Goal: Task Accomplishment & Management: Use online tool/utility

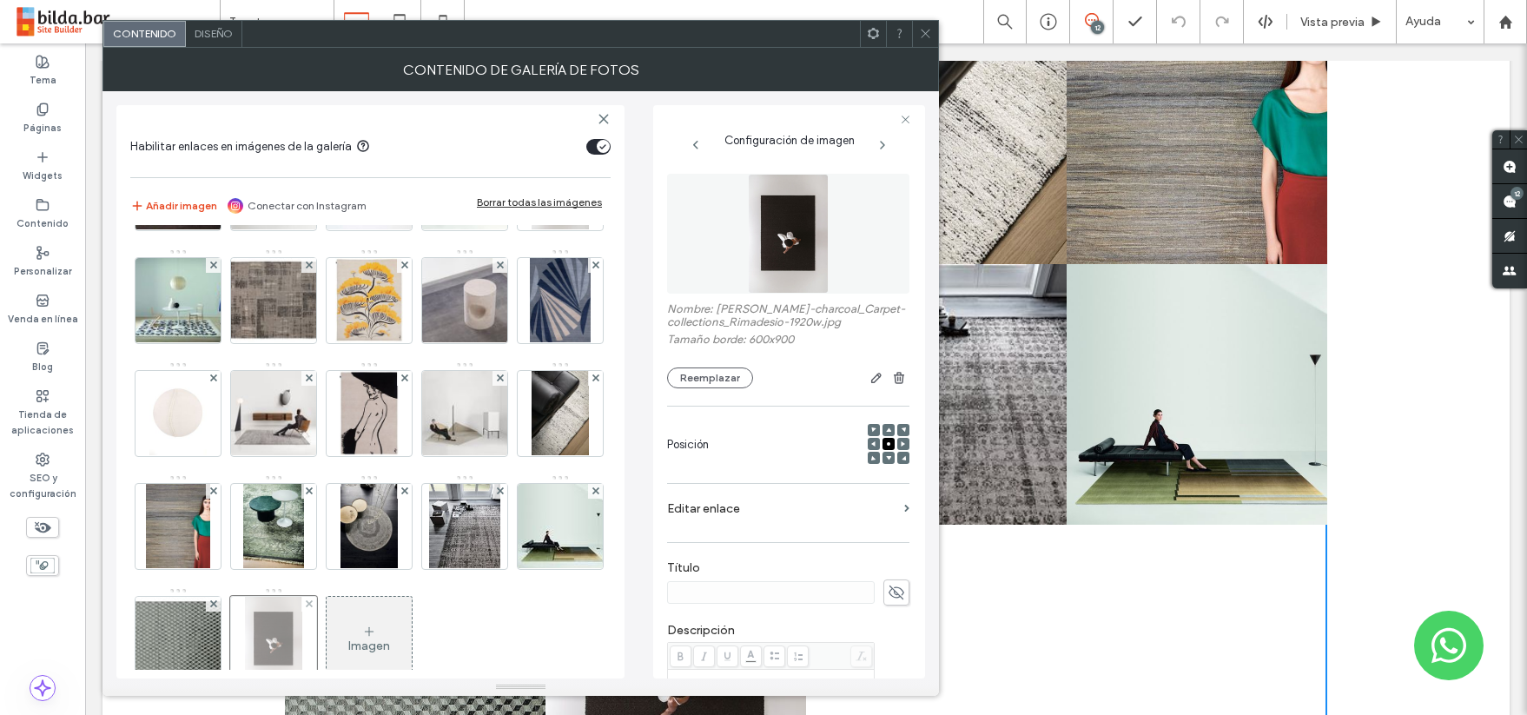
scroll to position [252, 0]
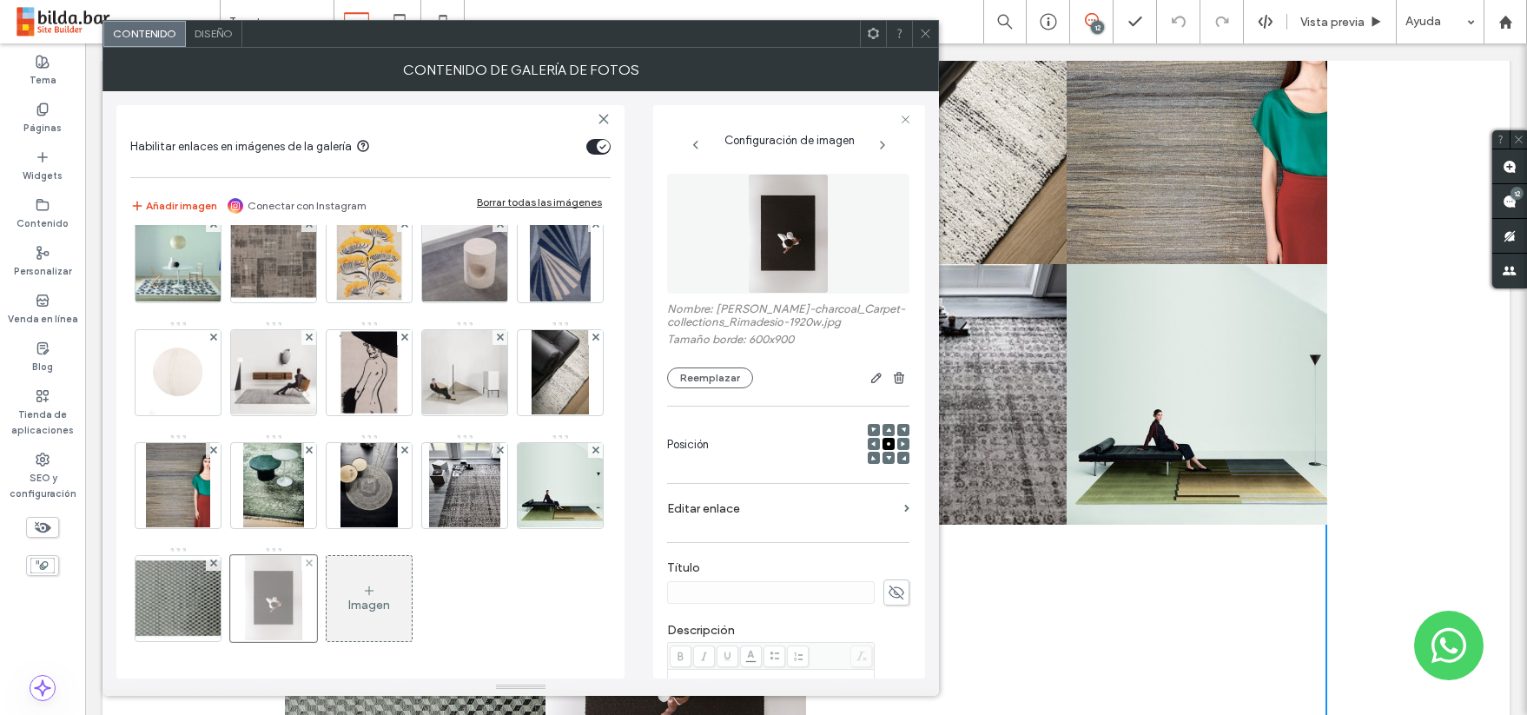
click at [266, 597] on div at bounding box center [273, 598] width 87 height 87
click at [715, 376] on button "Reemplazar" at bounding box center [710, 377] width 86 height 21
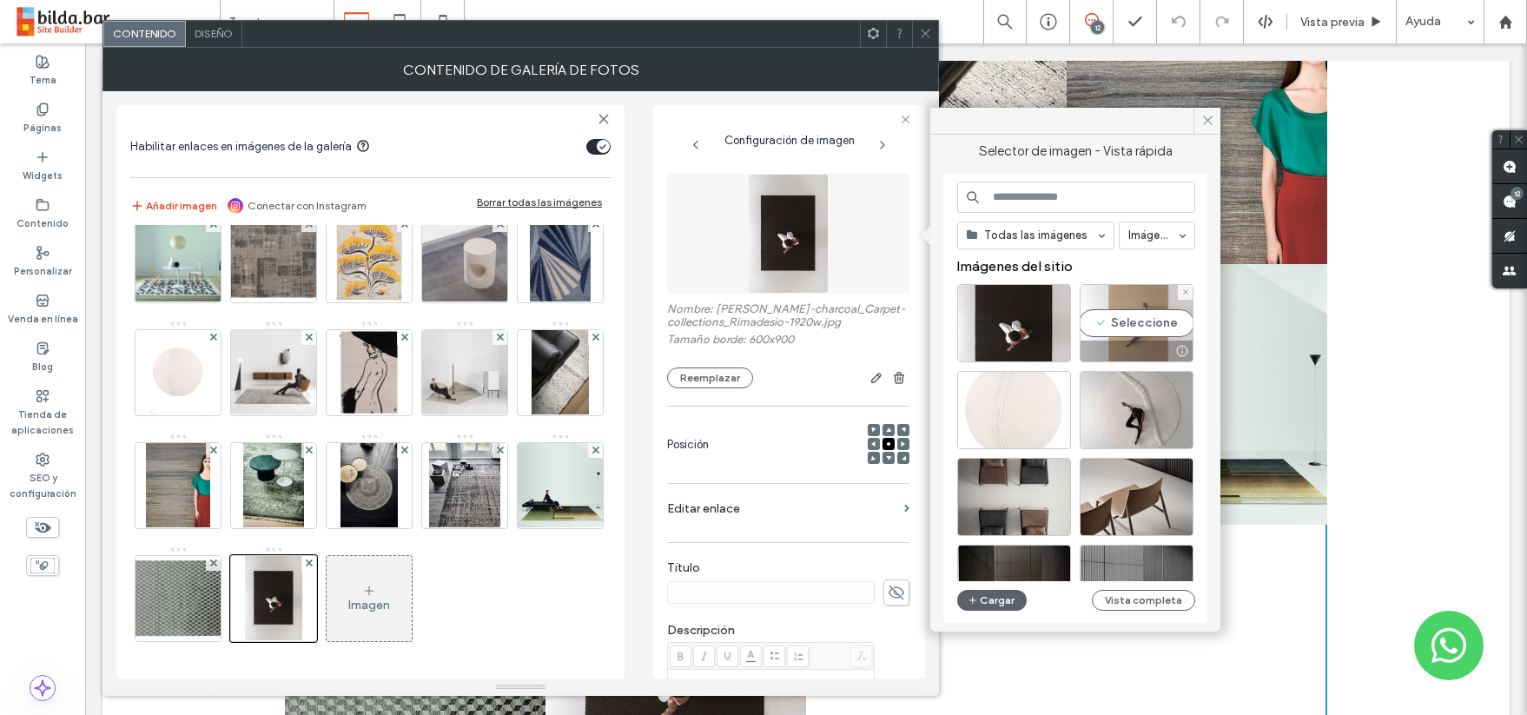
click at [1144, 306] on div "Seleccione" at bounding box center [1137, 323] width 114 height 78
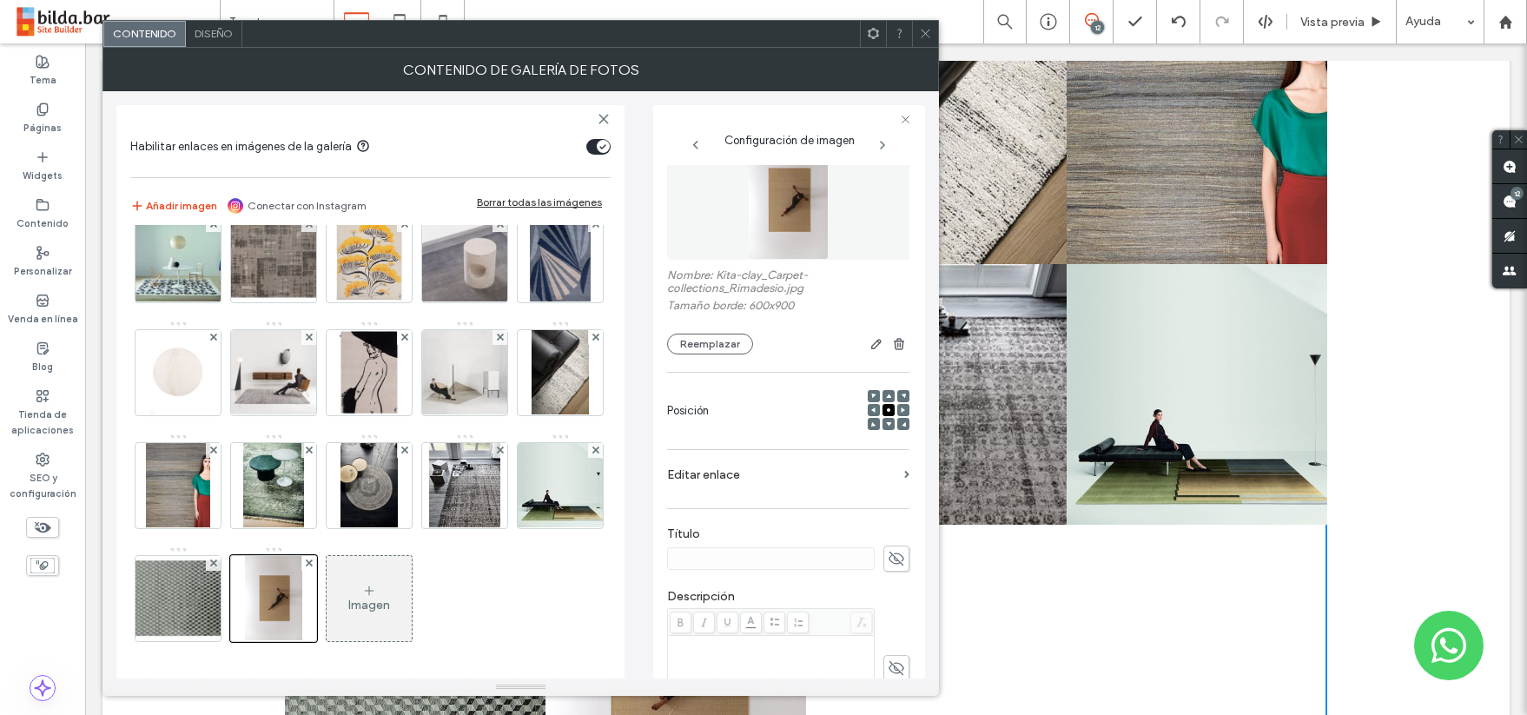
scroll to position [76, 0]
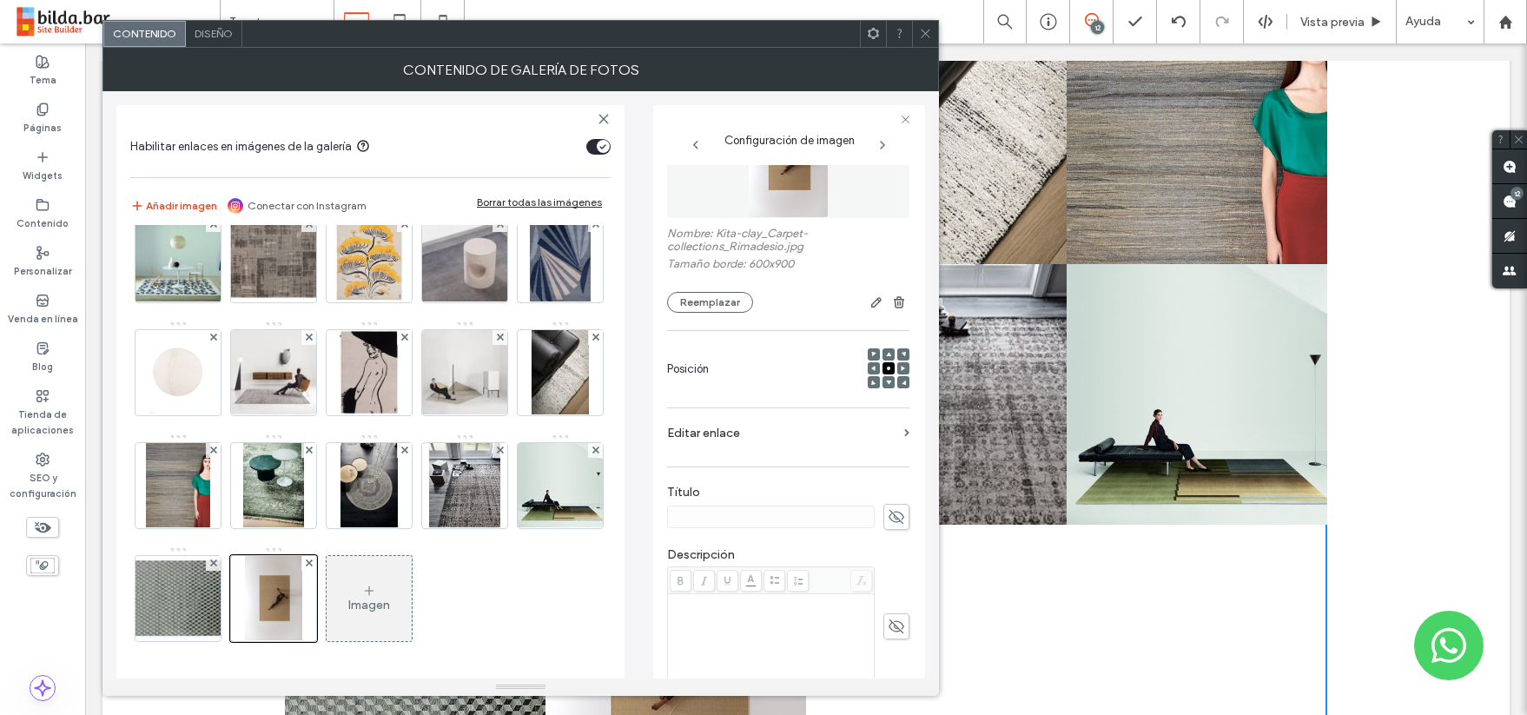
click at [888, 515] on use at bounding box center [896, 517] width 16 height 14
type input "****"
click at [692, 605] on div "Rich Text Editor" at bounding box center [770, 602] width 201 height 12
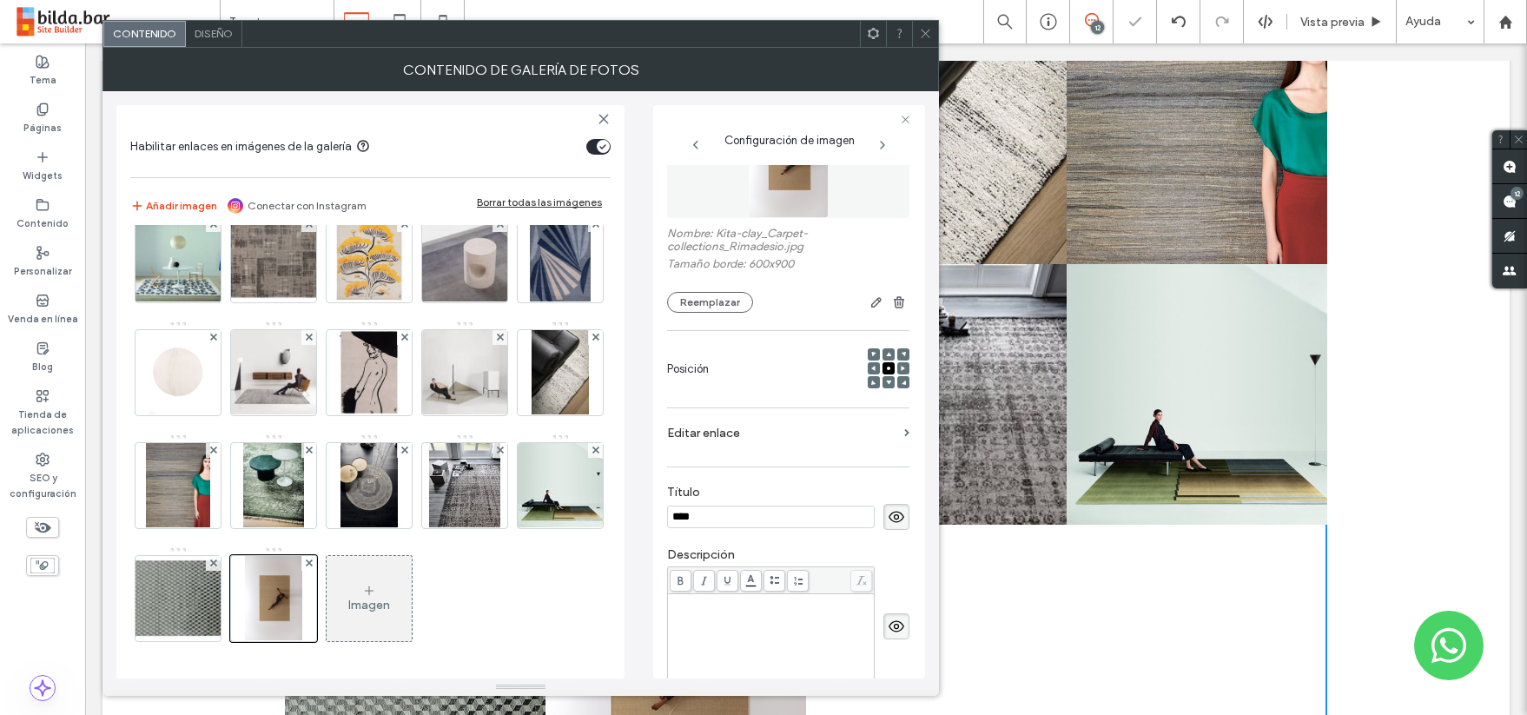
click at [689, 607] on div "Rich Text Editor" at bounding box center [770, 602] width 201 height 12
click at [730, 512] on input "****" at bounding box center [771, 516] width 208 height 23
click at [759, 611] on div "*********" at bounding box center [770, 639] width 201 height 87
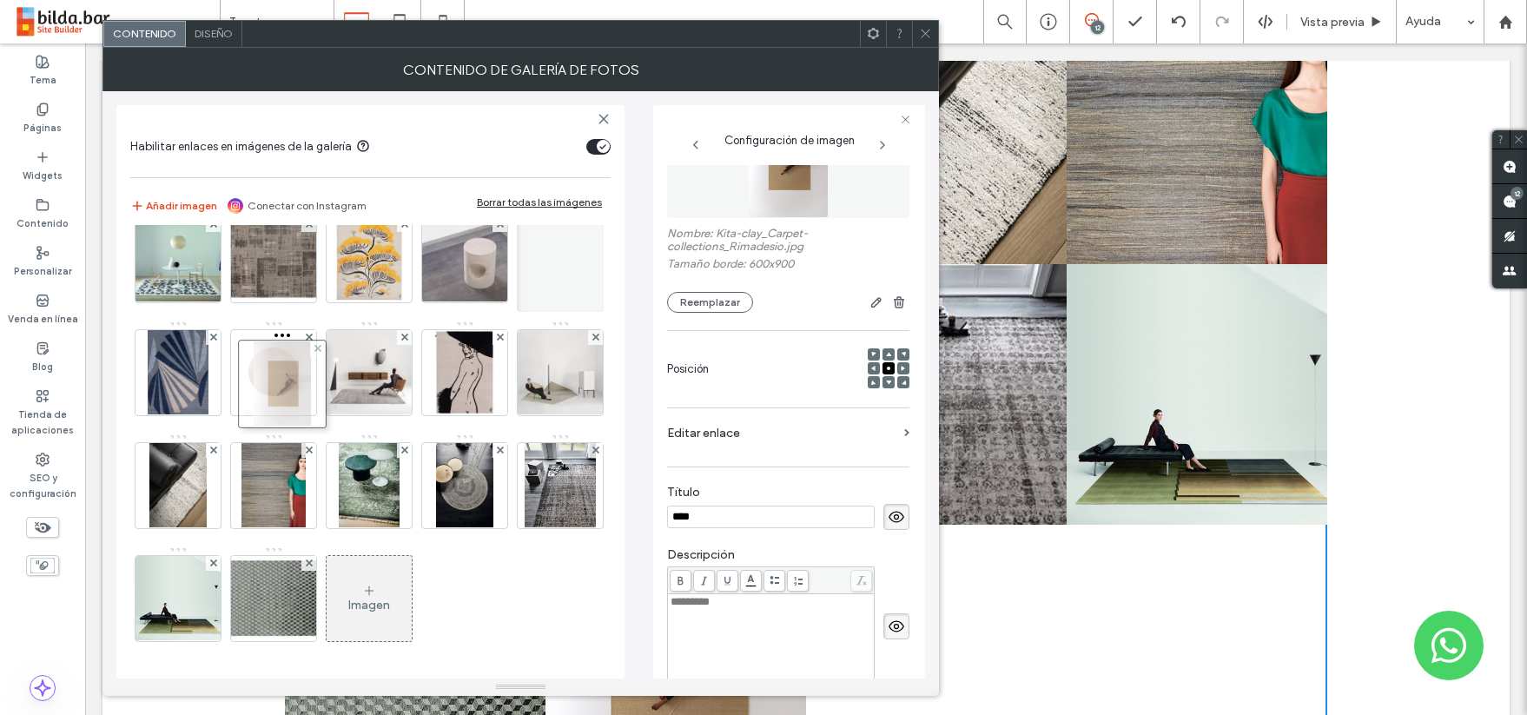
drag, startPoint x: 269, startPoint y: 617, endPoint x: 274, endPoint y: 289, distance: 327.4
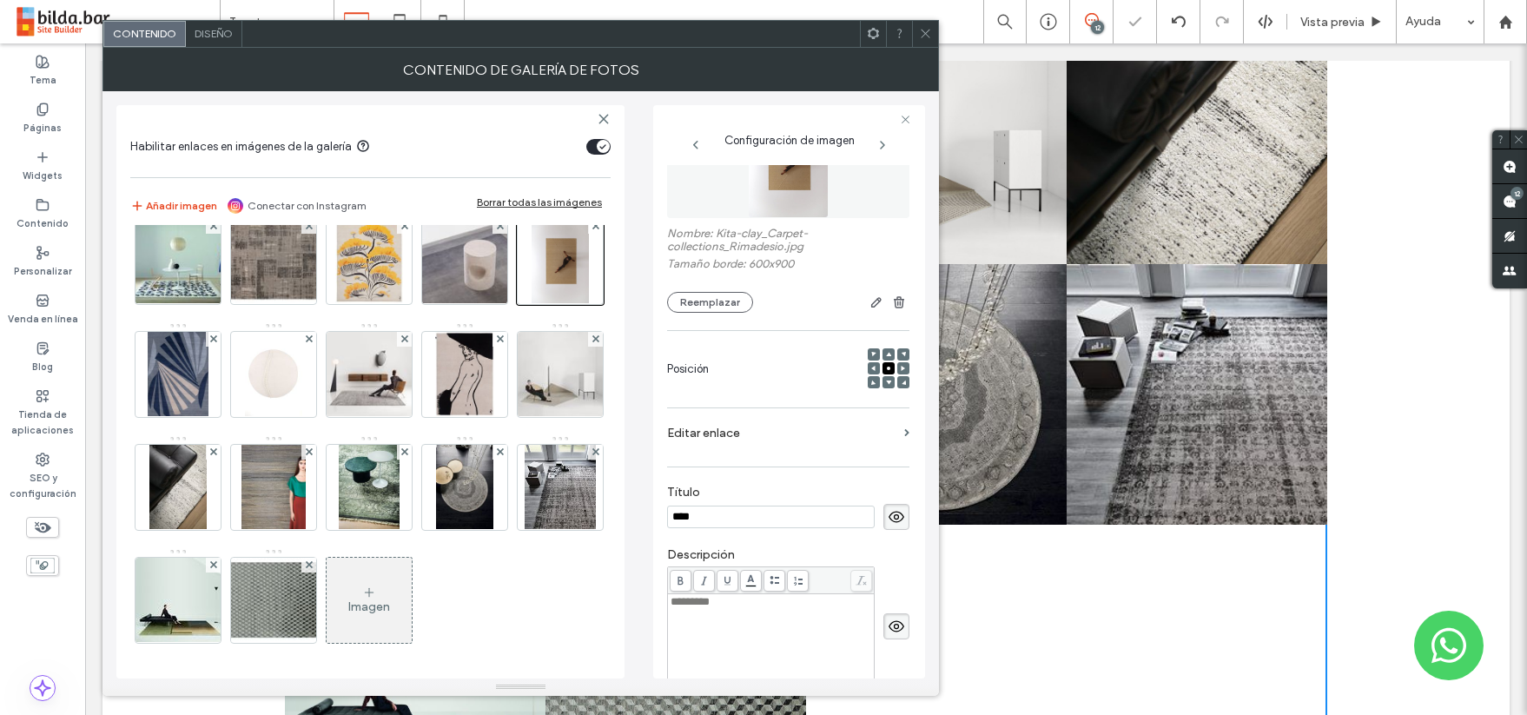
scroll to position [0, 0]
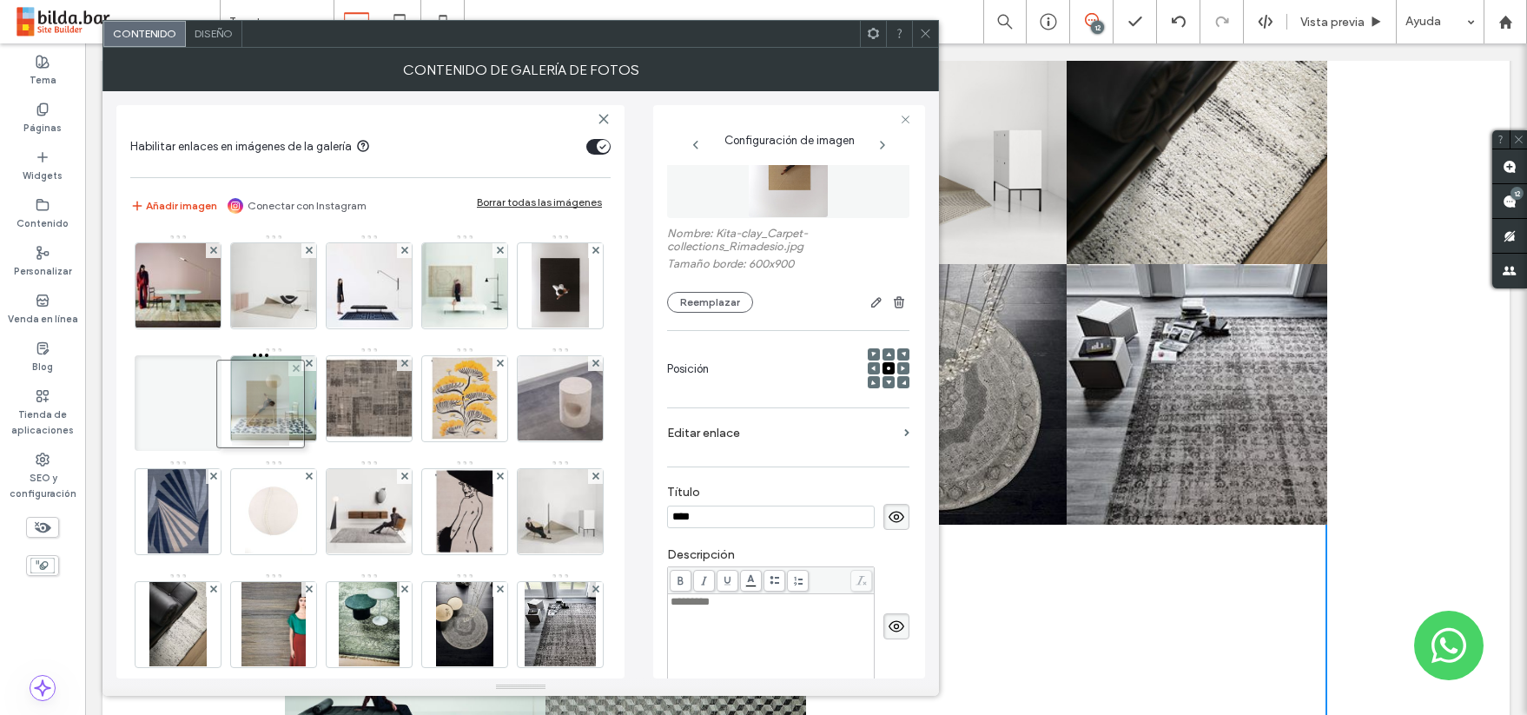
drag, startPoint x: 259, startPoint y: 513, endPoint x: 241, endPoint y: 406, distance: 109.1
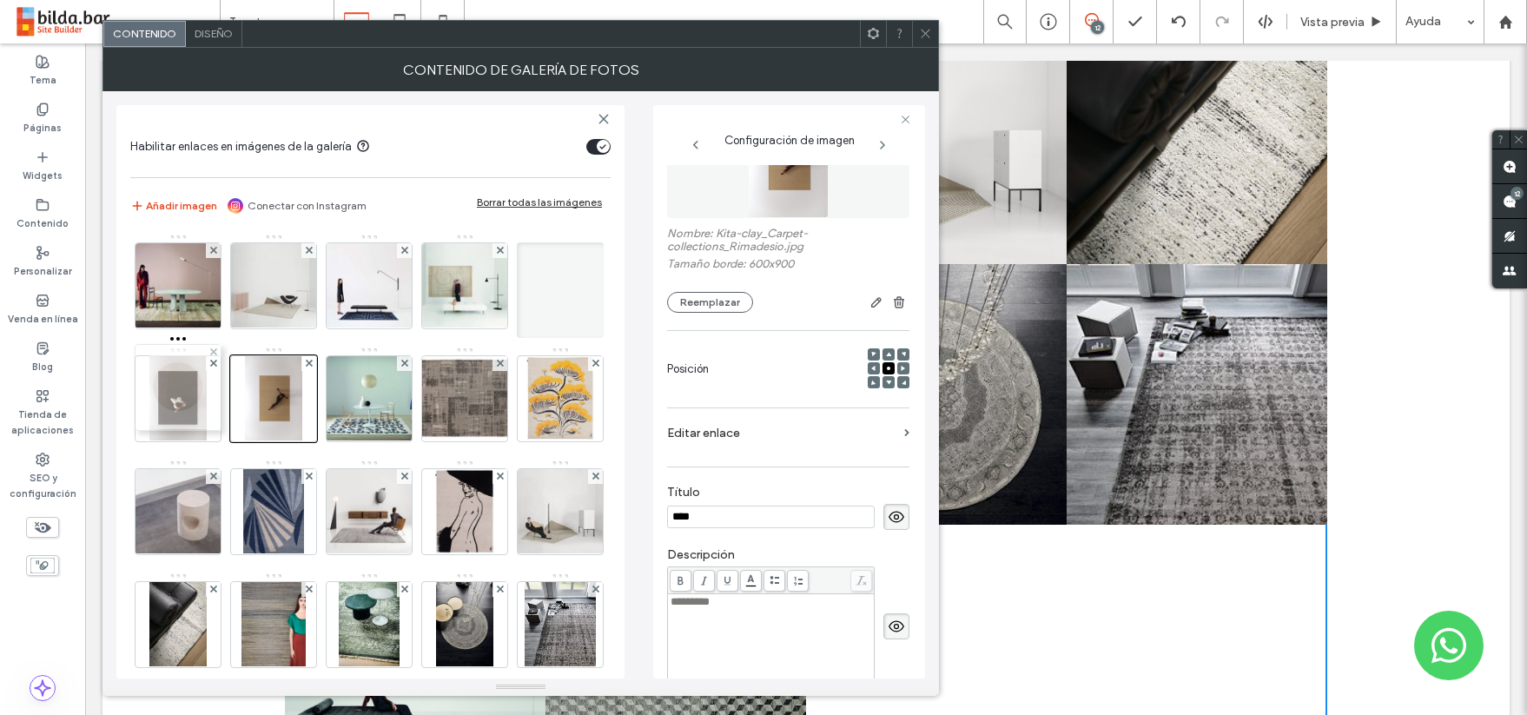
drag, startPoint x: 468, startPoint y: 516, endPoint x: 177, endPoint y: 392, distance: 316.3
click at [50, 106] on div "Páginas" at bounding box center [42, 119] width 85 height 48
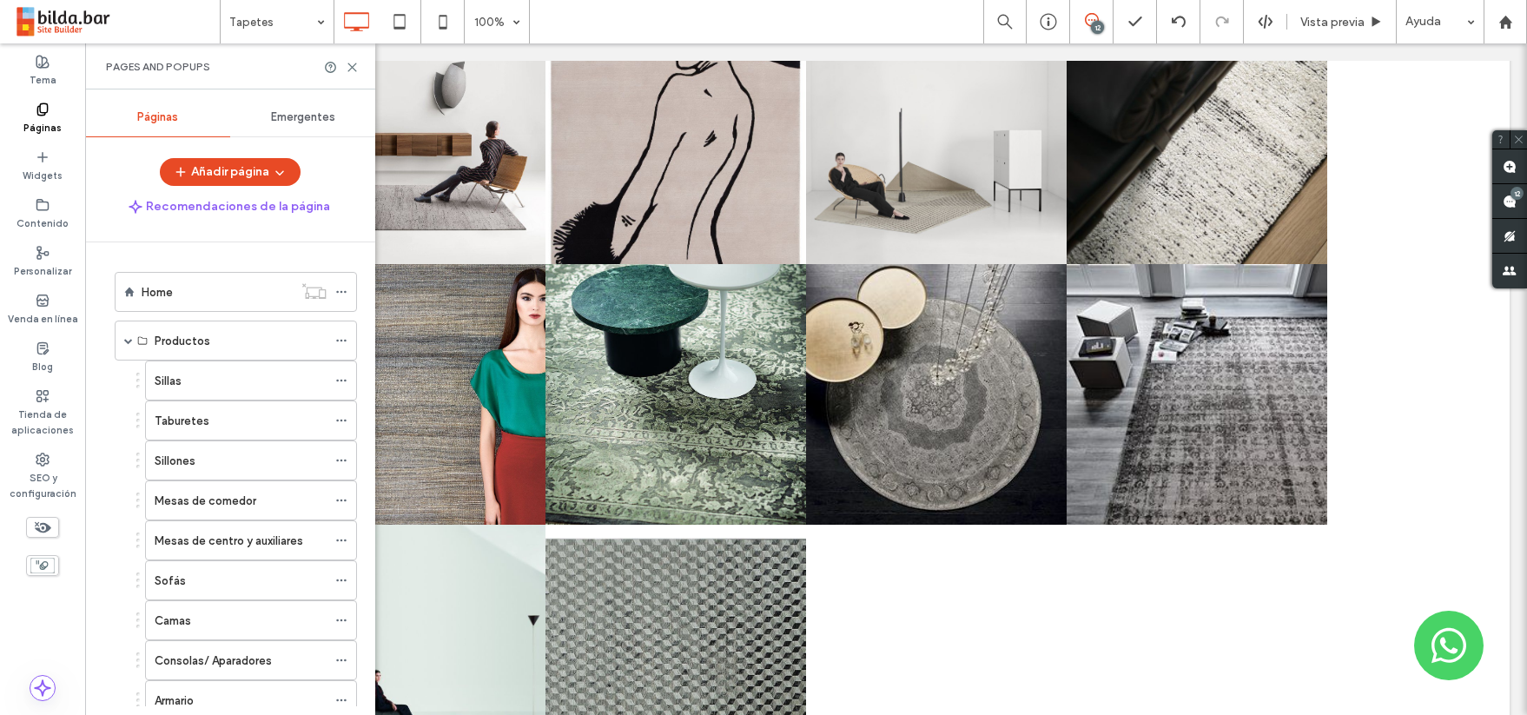
click at [300, 111] on span "Emergentes" at bounding box center [303, 117] width 64 height 14
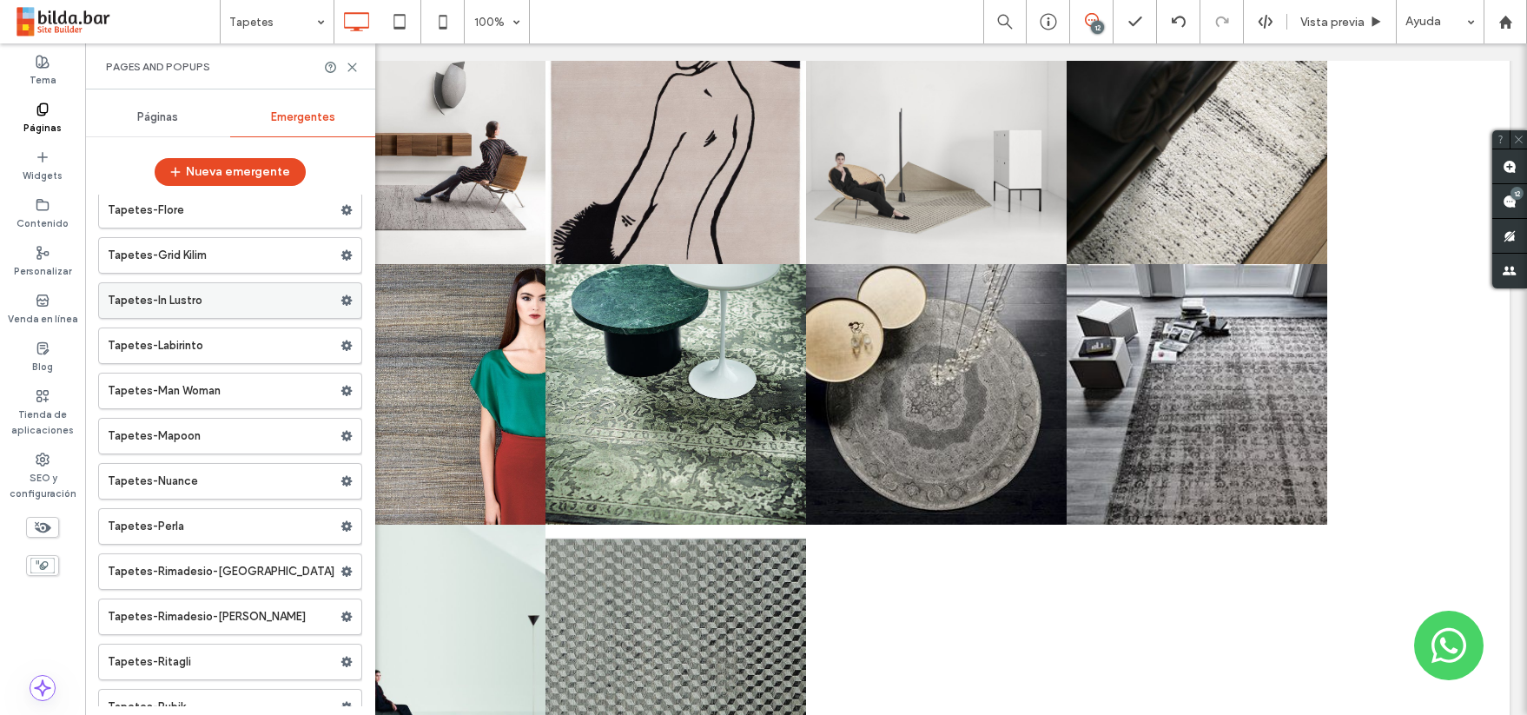
scroll to position [36204, 0]
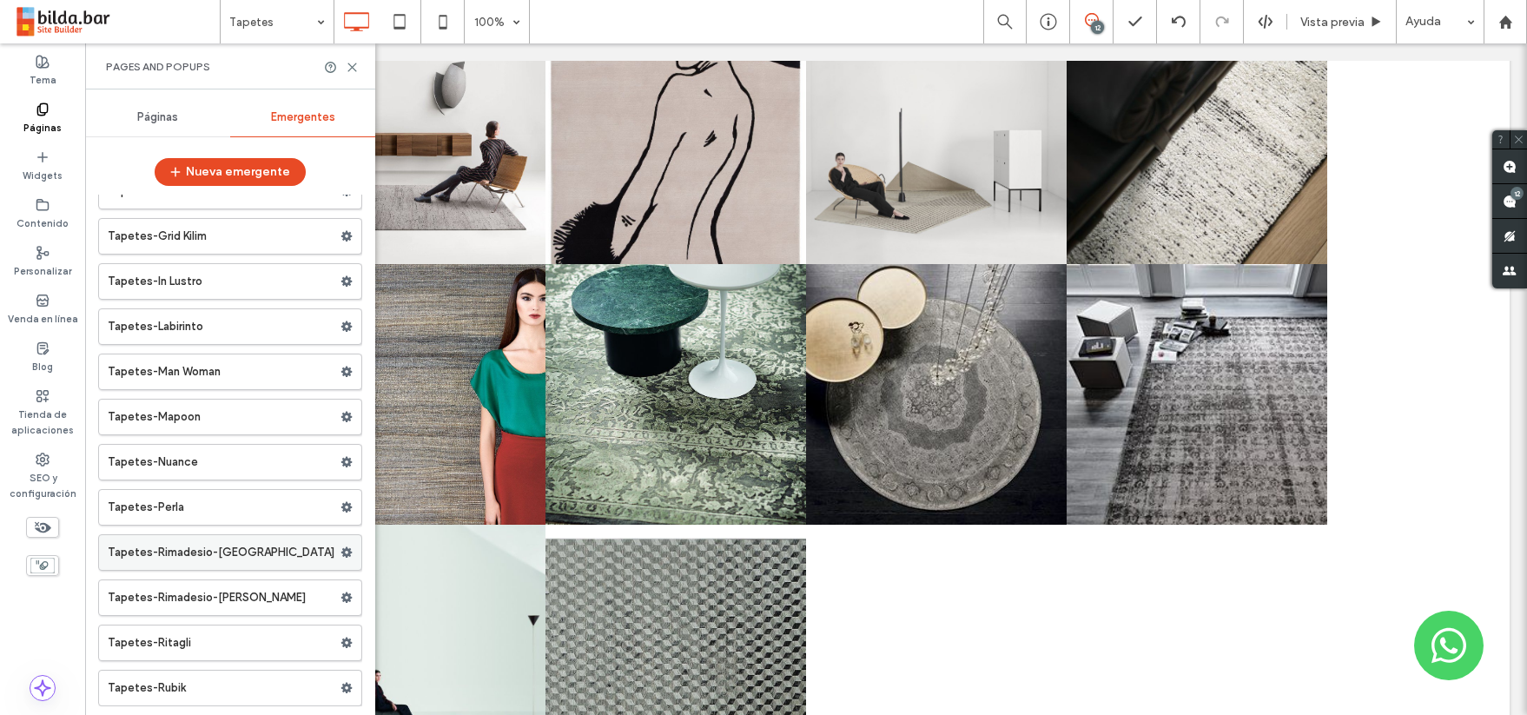
click at [264, 546] on label "Tapetes-Rimadesio-[GEOGRAPHIC_DATA]" at bounding box center [224, 552] width 233 height 35
click at [340, 551] on icon at bounding box center [346, 552] width 12 height 12
click at [399, 594] on span "Duplicar" at bounding box center [420, 588] width 47 height 15
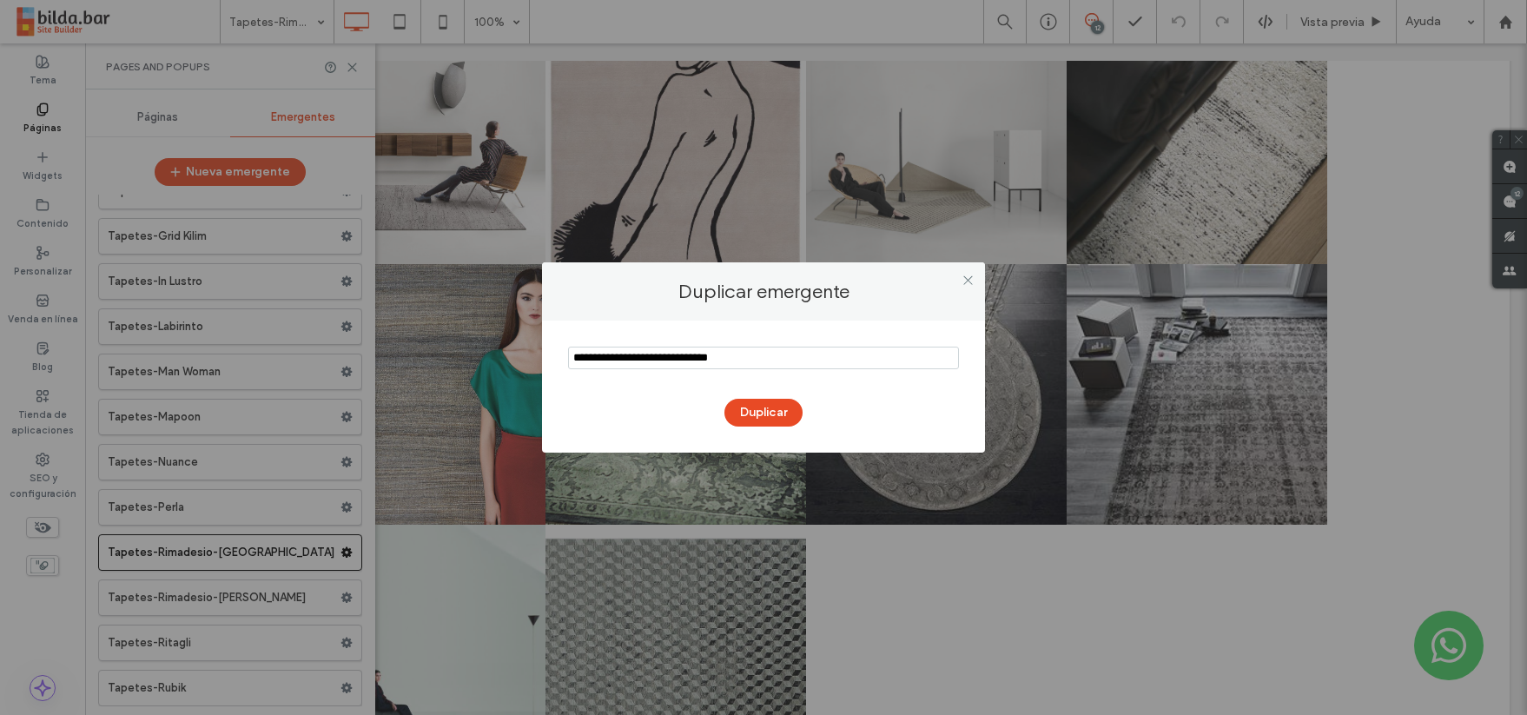
drag, startPoint x: 623, startPoint y: 358, endPoint x: 552, endPoint y: 358, distance: 70.3
click at [552, 358] on div "Duplicar" at bounding box center [763, 386] width 443 height 132
type input "**********"
click at [776, 415] on button "Duplicar" at bounding box center [763, 413] width 78 height 28
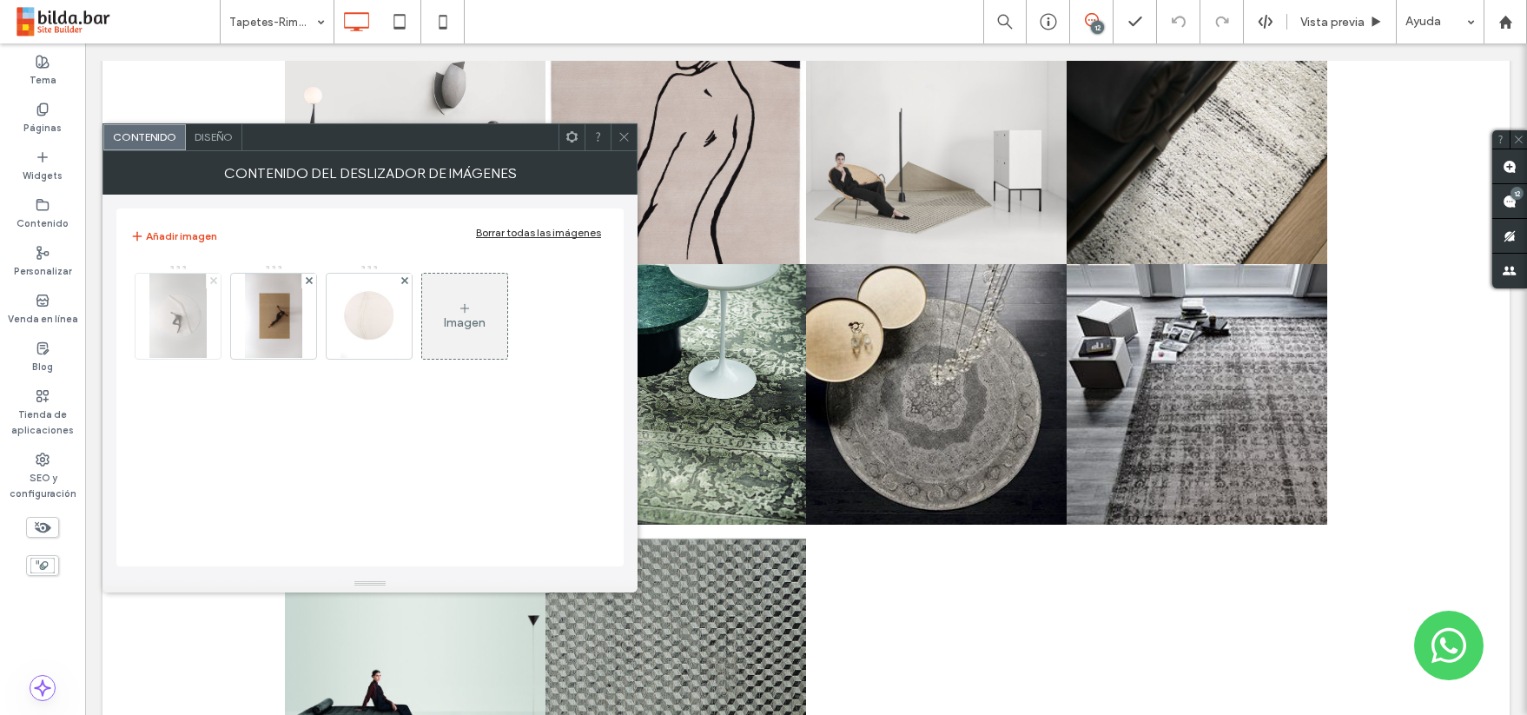
click at [214, 278] on icon at bounding box center [213, 280] width 7 height 7
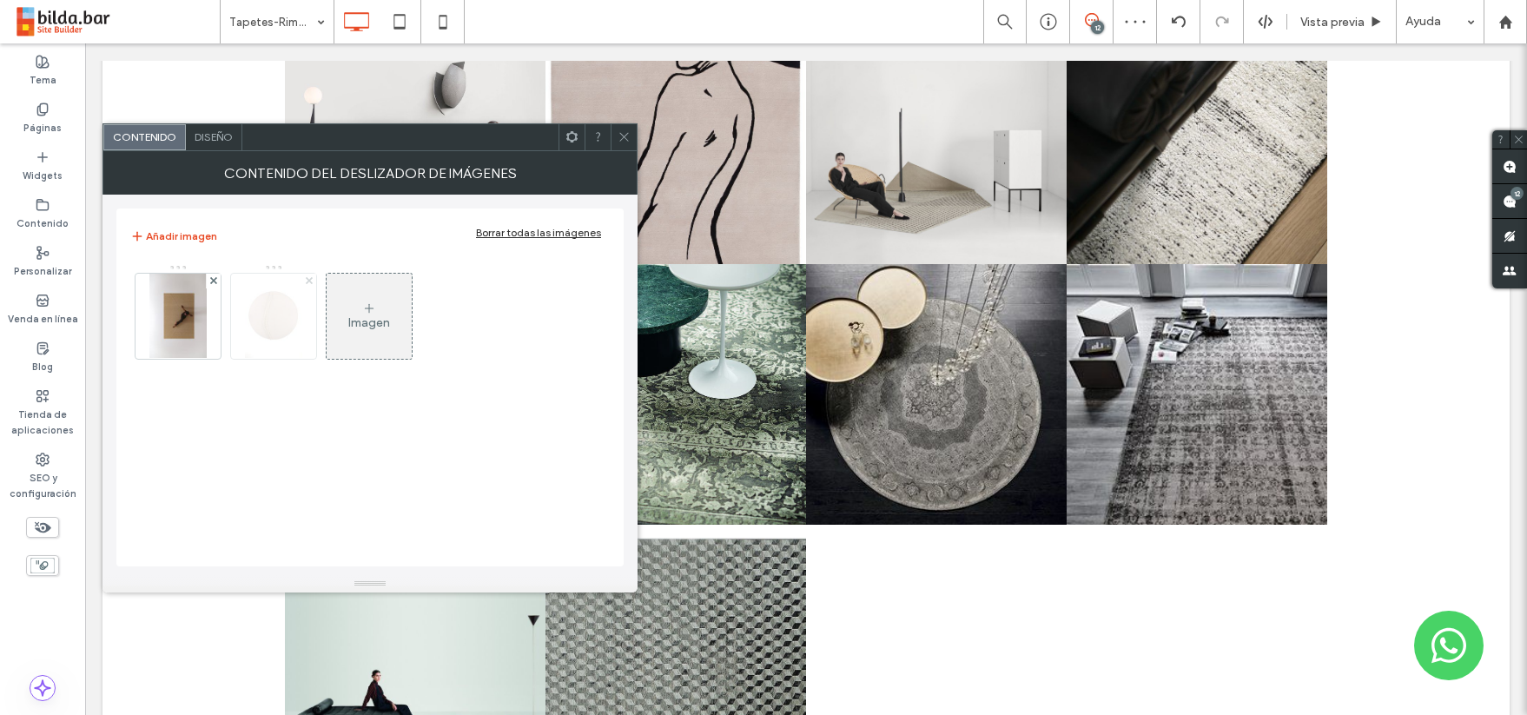
click at [310, 278] on use at bounding box center [308, 280] width 7 height 7
click at [622, 132] on icon at bounding box center [623, 136] width 13 height 13
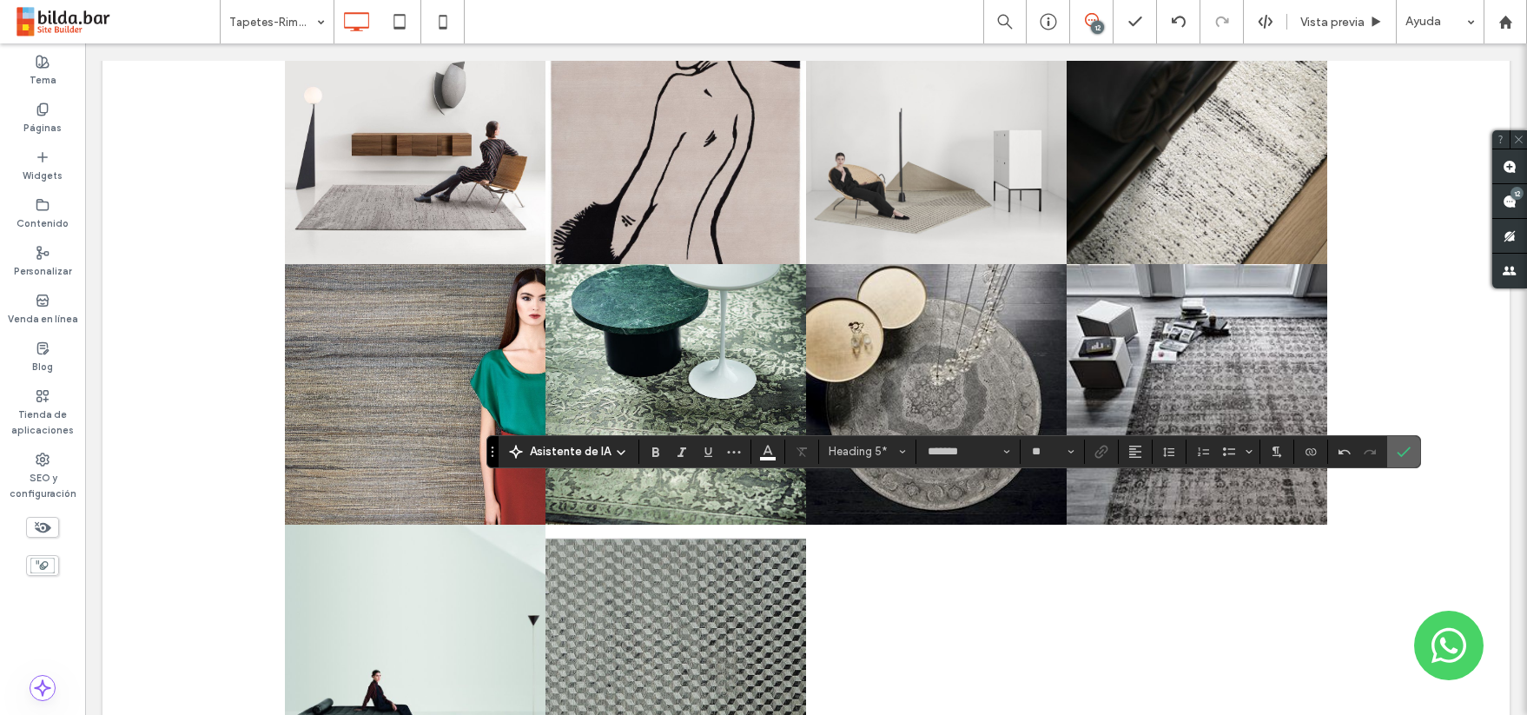
click at [1402, 449] on icon "Confirmar" at bounding box center [1404, 452] width 14 height 14
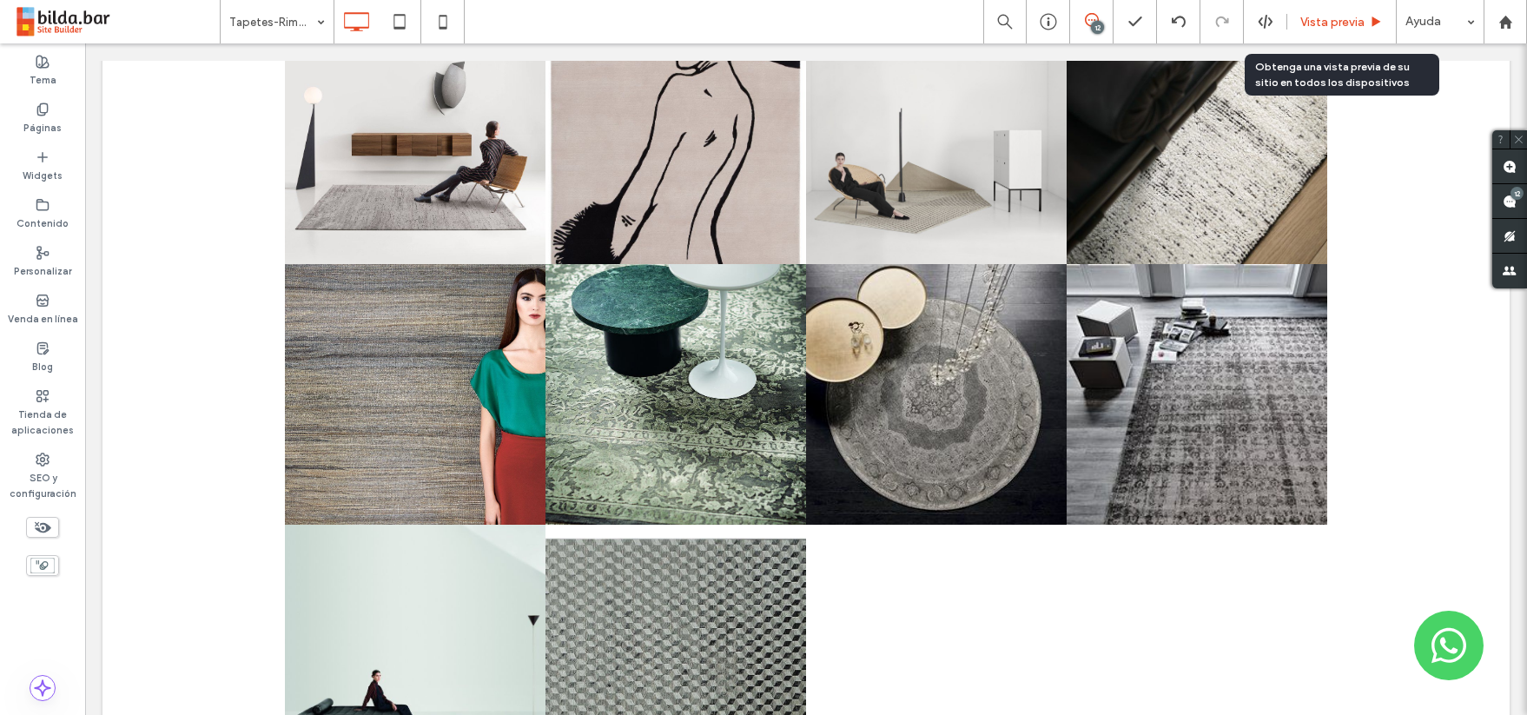
click at [1325, 17] on span "Vista previa" at bounding box center [1332, 22] width 64 height 15
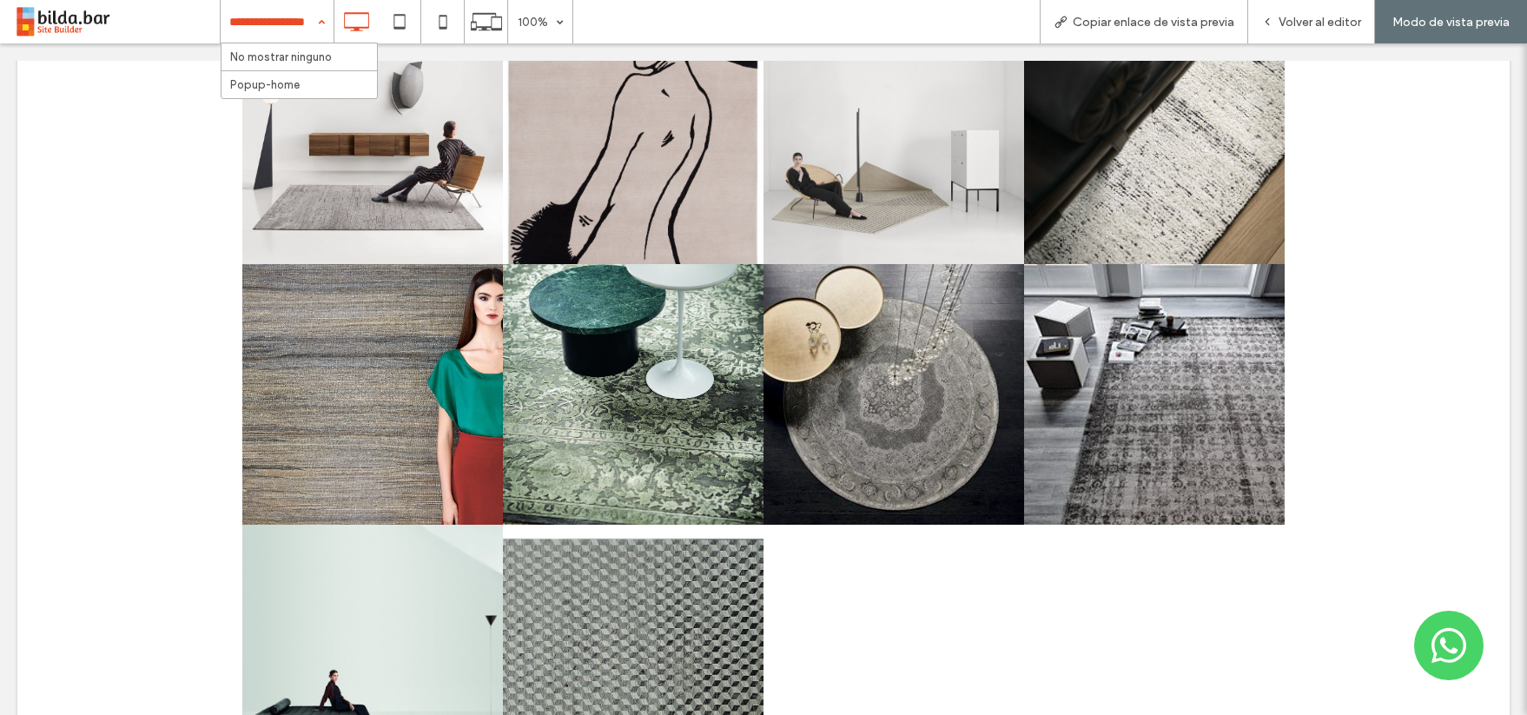
click at [316, 19] on div "No mostrar ninguno Popup-home" at bounding box center [277, 21] width 113 height 43
click at [1315, 22] on span "Volver al editor" at bounding box center [1319, 22] width 83 height 15
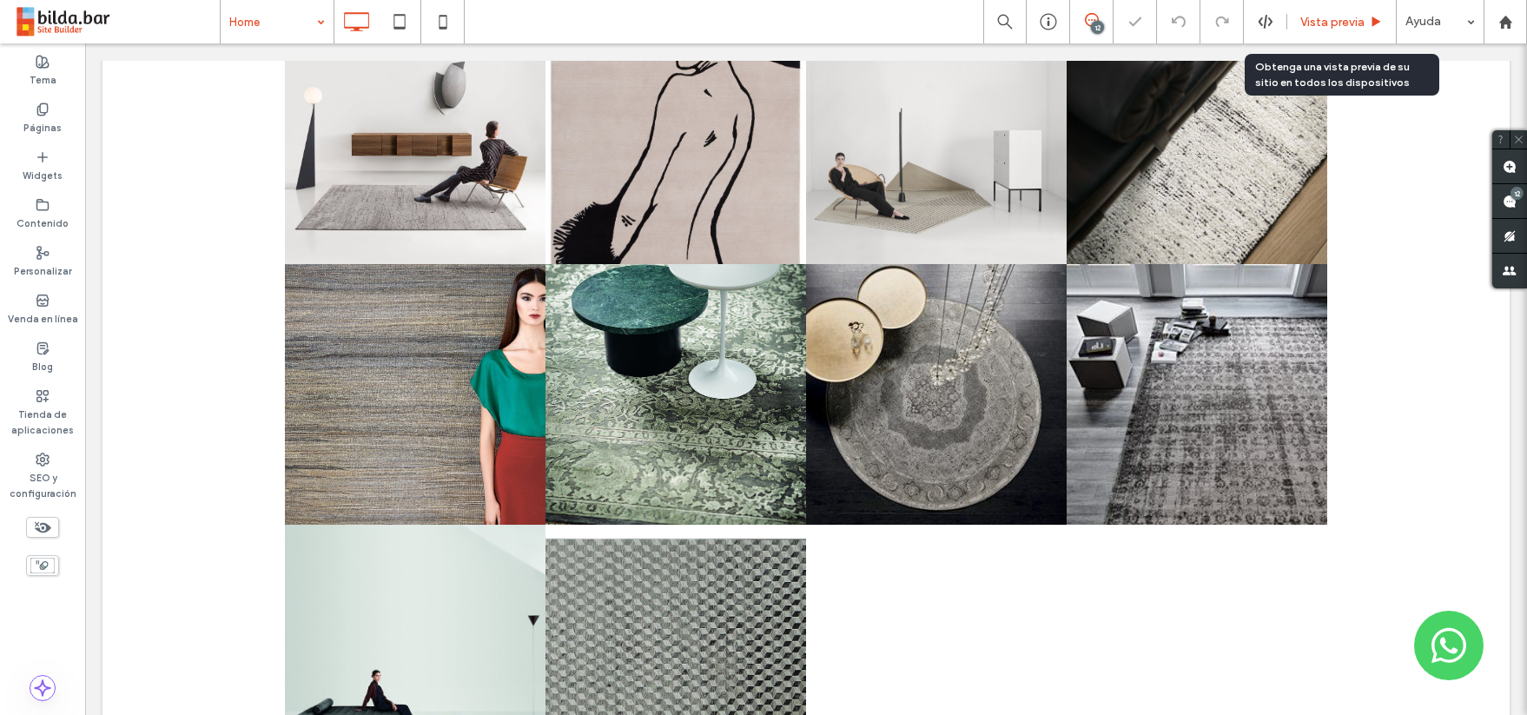
click at [1338, 26] on span "Vista previa" at bounding box center [1332, 22] width 64 height 15
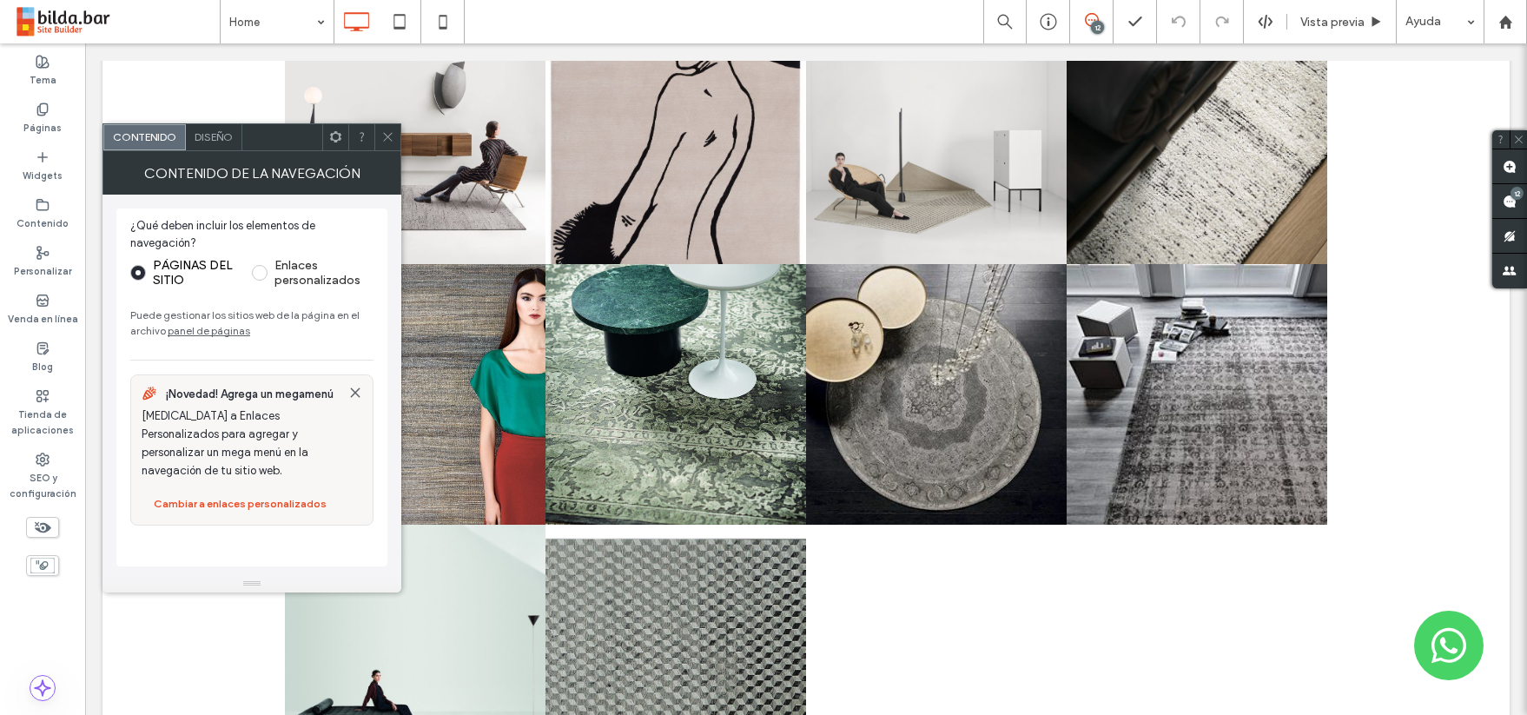
click at [388, 135] on icon at bounding box center [387, 136] width 13 height 13
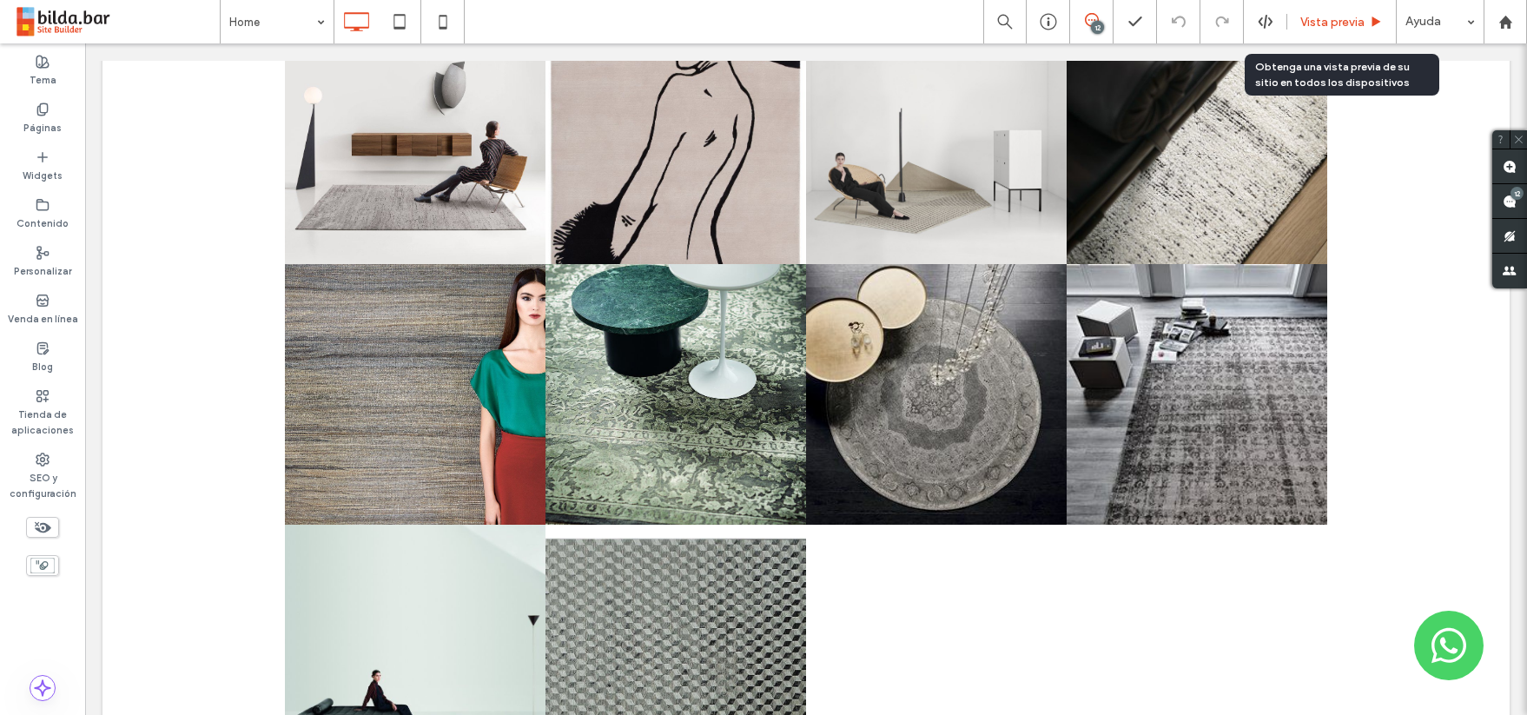
click at [1343, 23] on span "Vista previa" at bounding box center [1332, 22] width 64 height 15
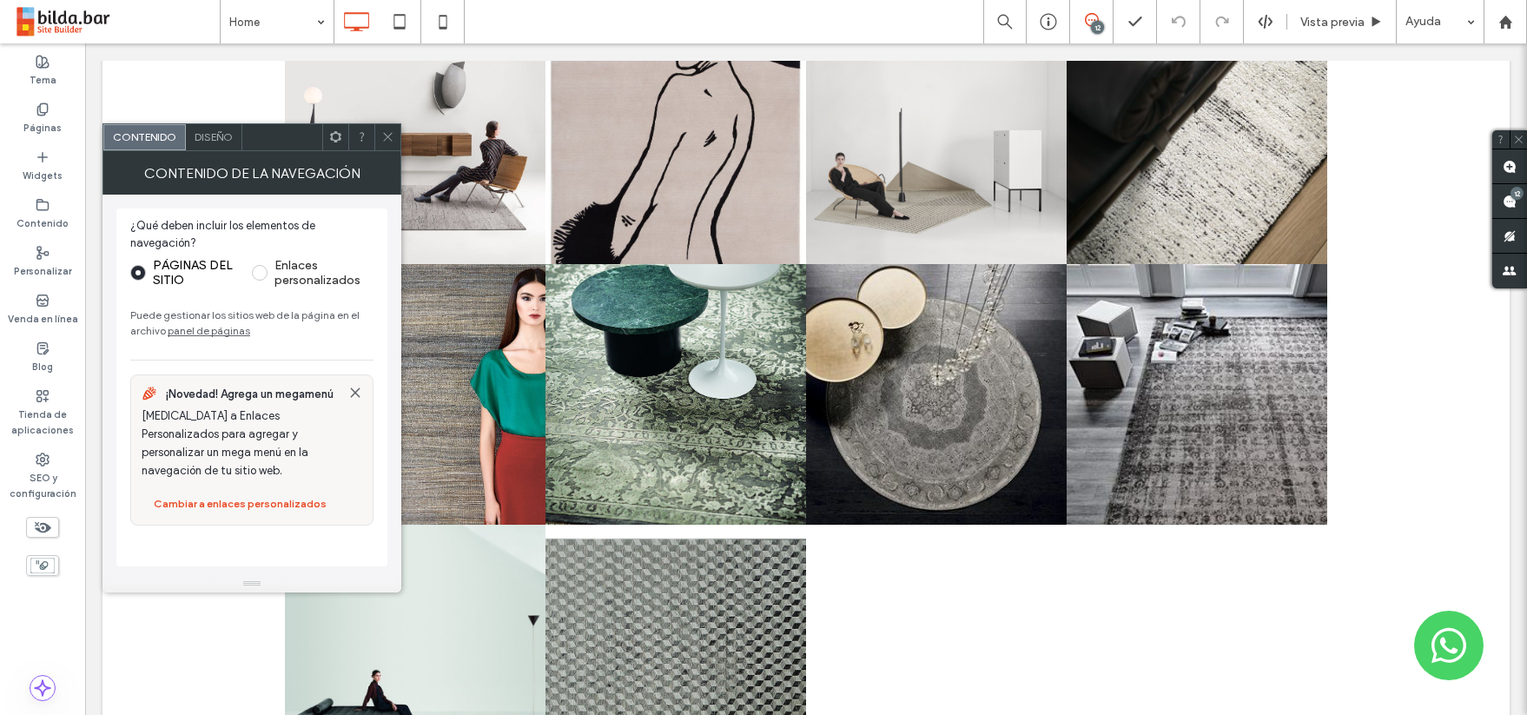
click at [389, 142] on icon at bounding box center [387, 136] width 13 height 13
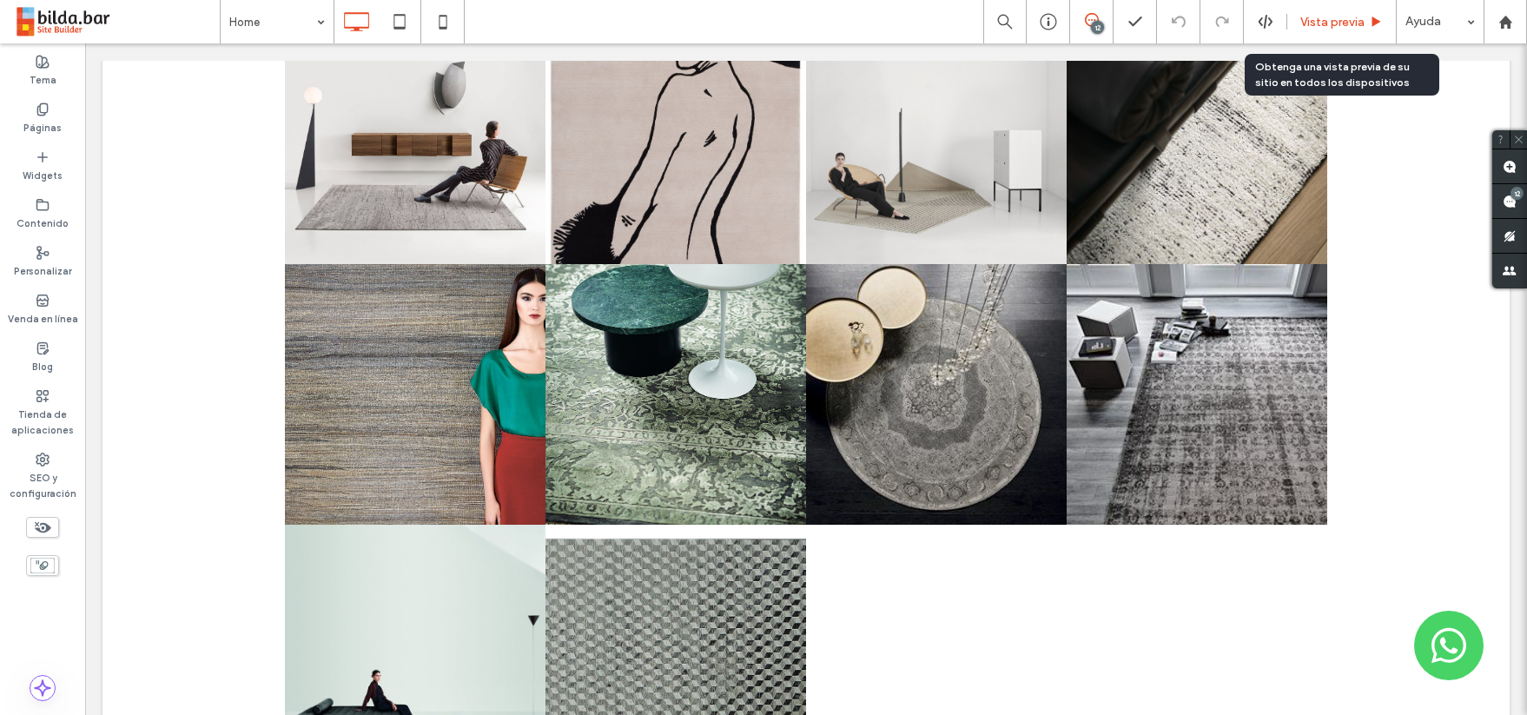
click at [1338, 24] on span "Vista previa" at bounding box center [1332, 22] width 64 height 15
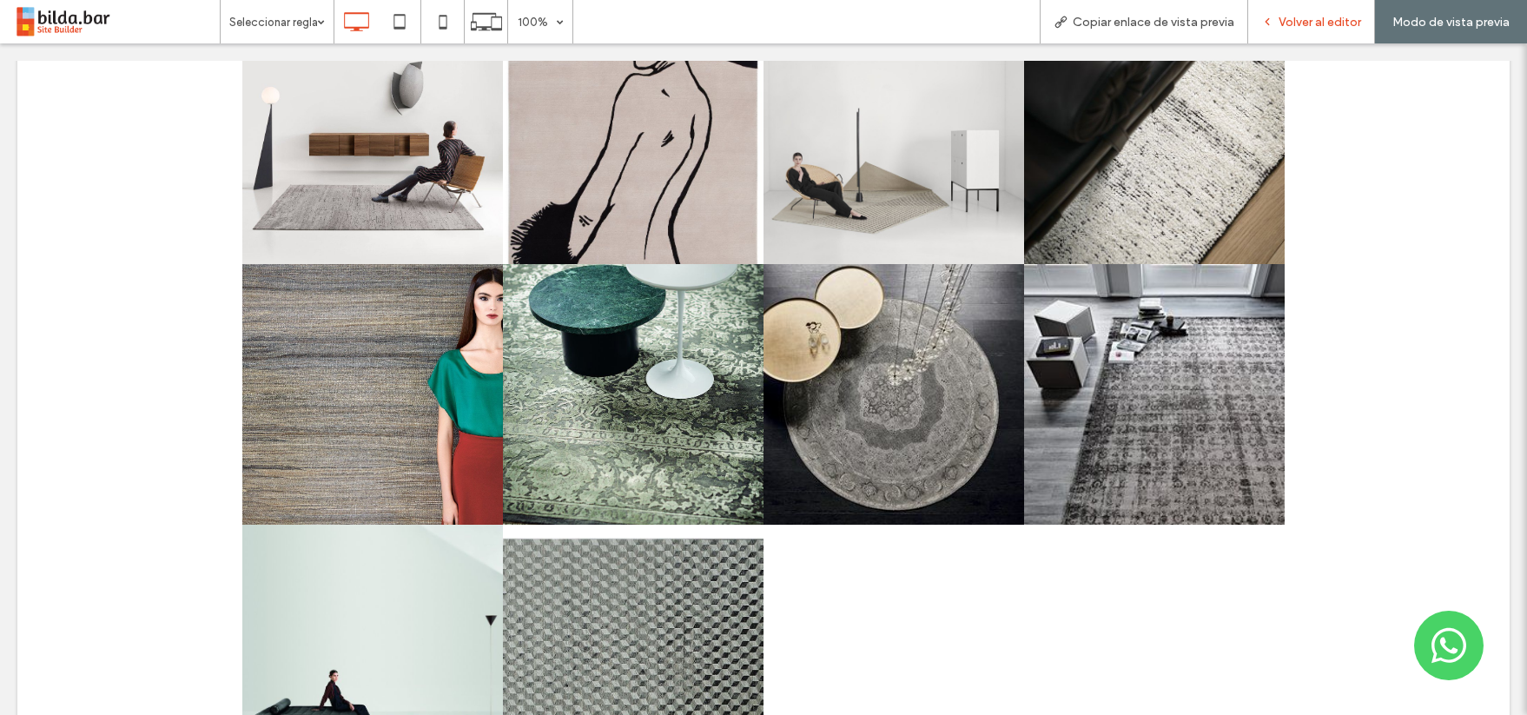
click at [1307, 15] on span "Volver al editor" at bounding box center [1319, 22] width 83 height 15
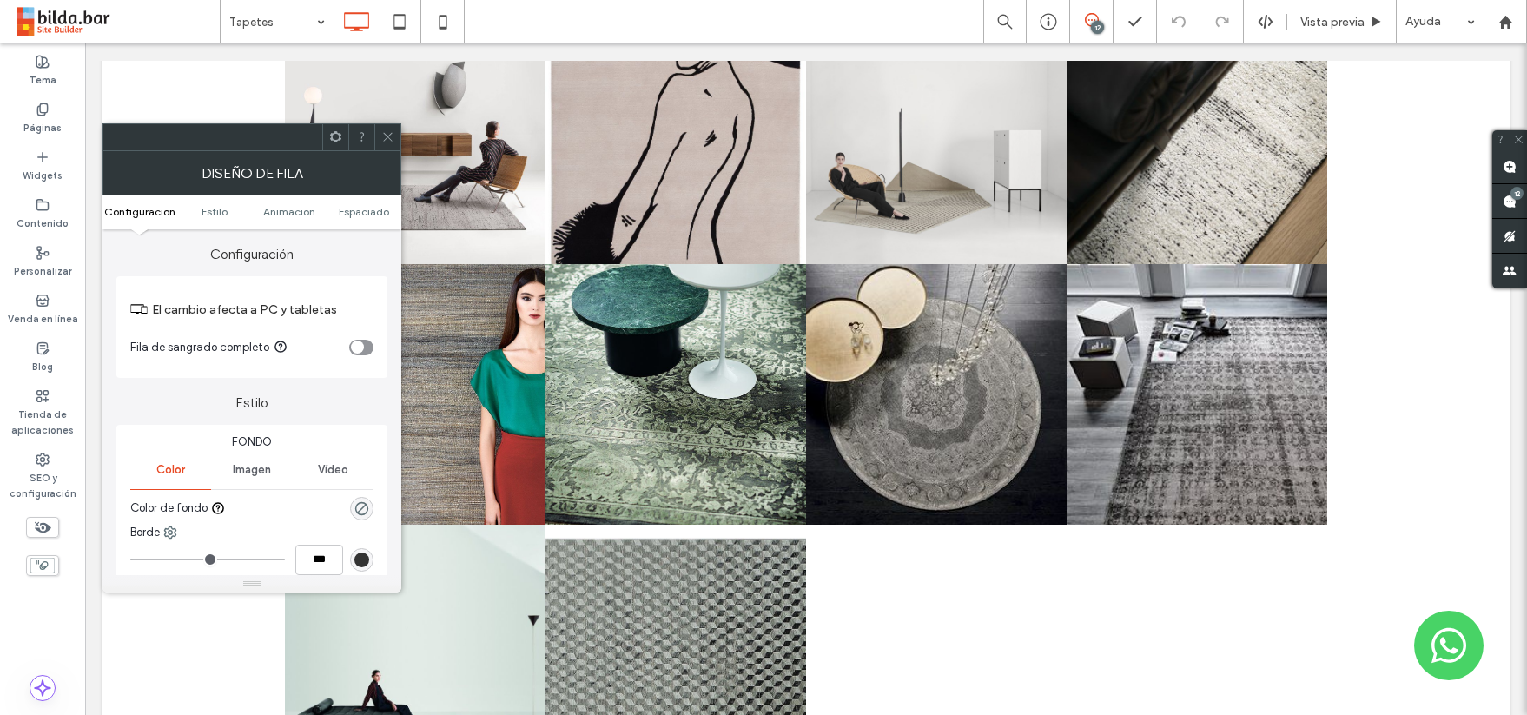
click at [390, 131] on icon at bounding box center [387, 136] width 13 height 13
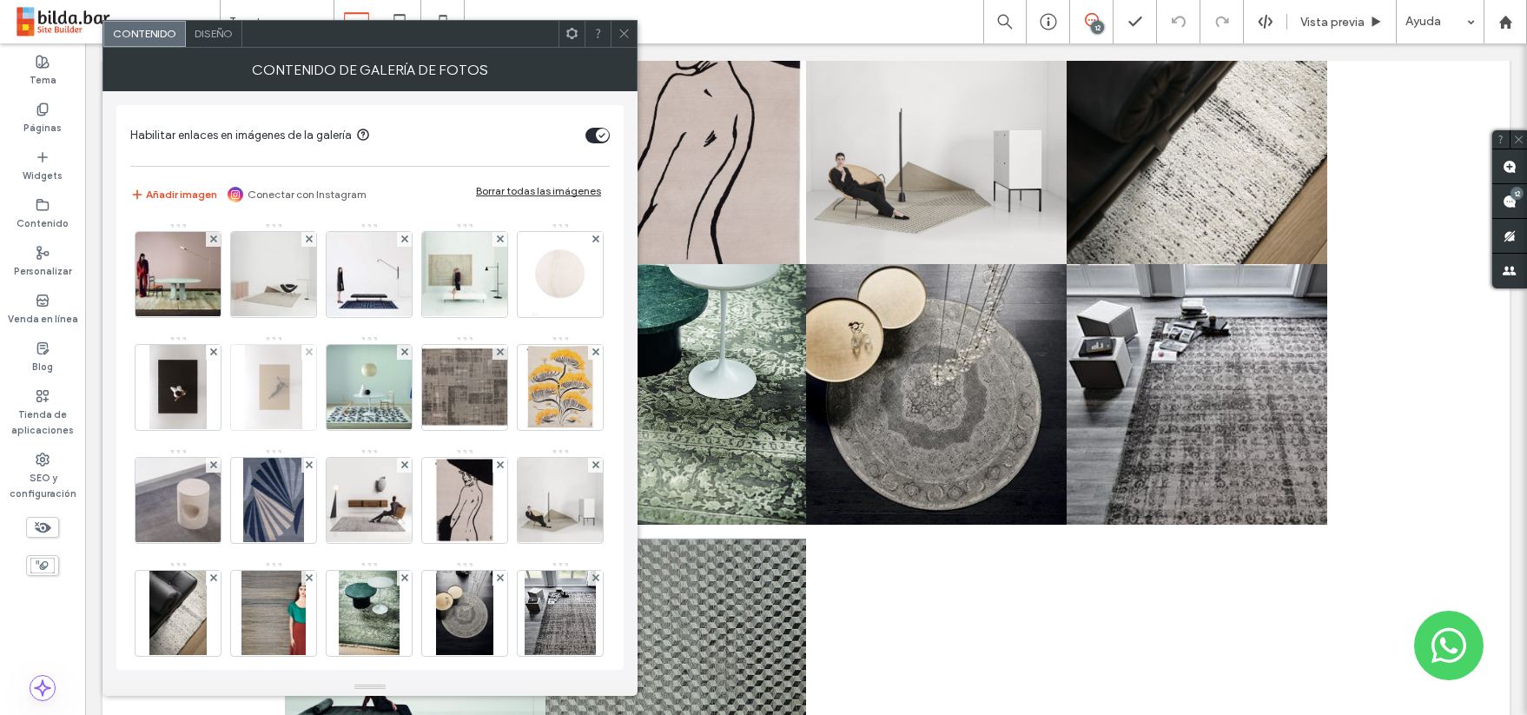
click at [301, 380] on img at bounding box center [273, 387] width 56 height 85
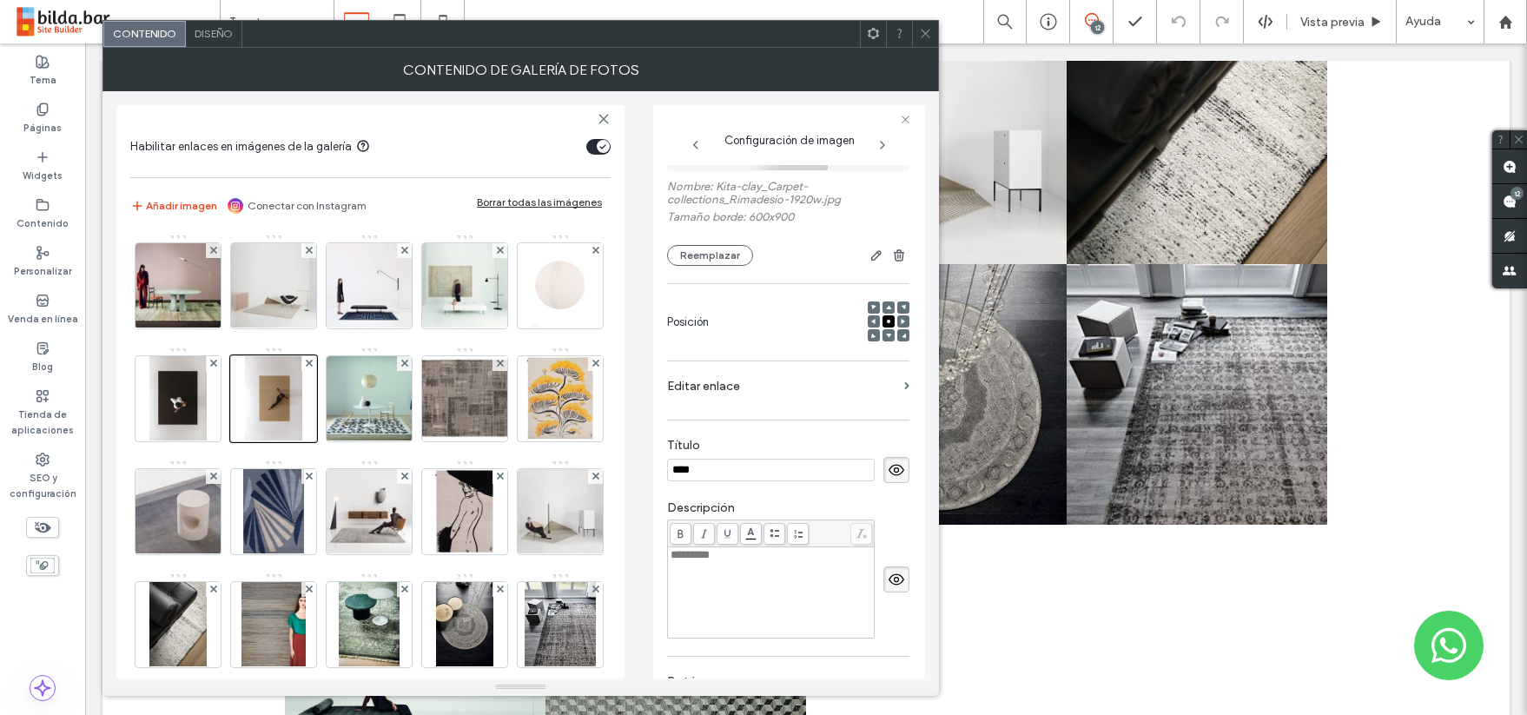
scroll to position [126, 0]
click at [876, 383] on label "Editar enlace" at bounding box center [782, 382] width 230 height 32
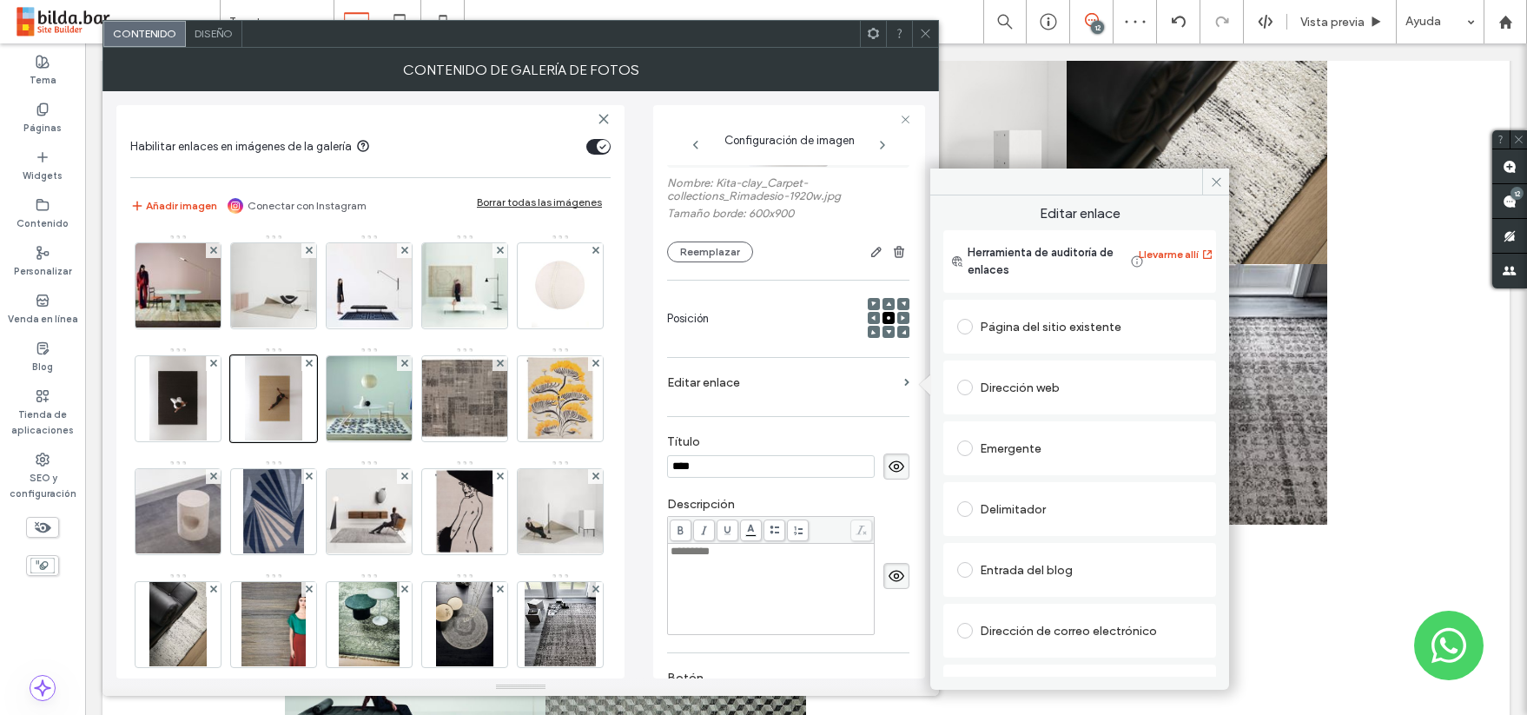
click at [967, 446] on span at bounding box center [965, 448] width 16 height 16
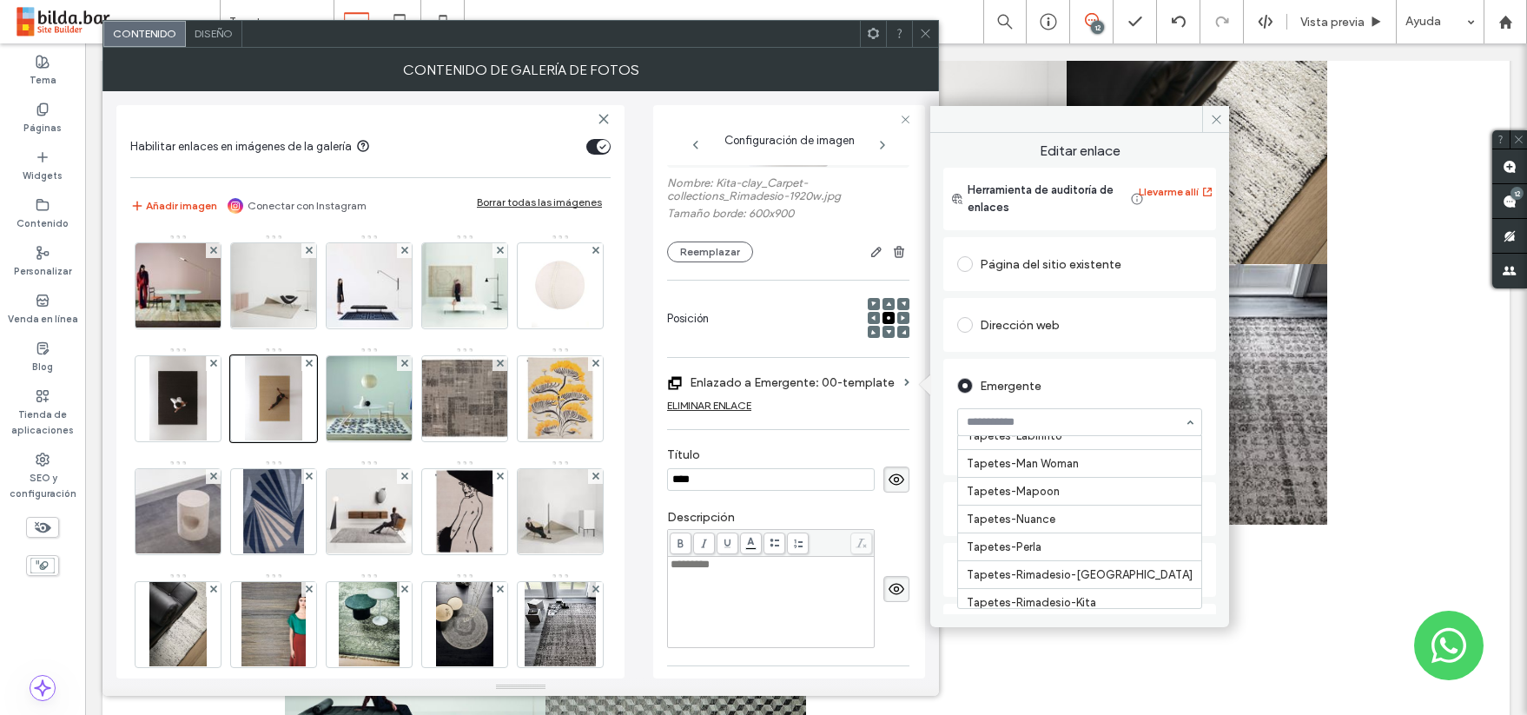
scroll to position [22602, 0]
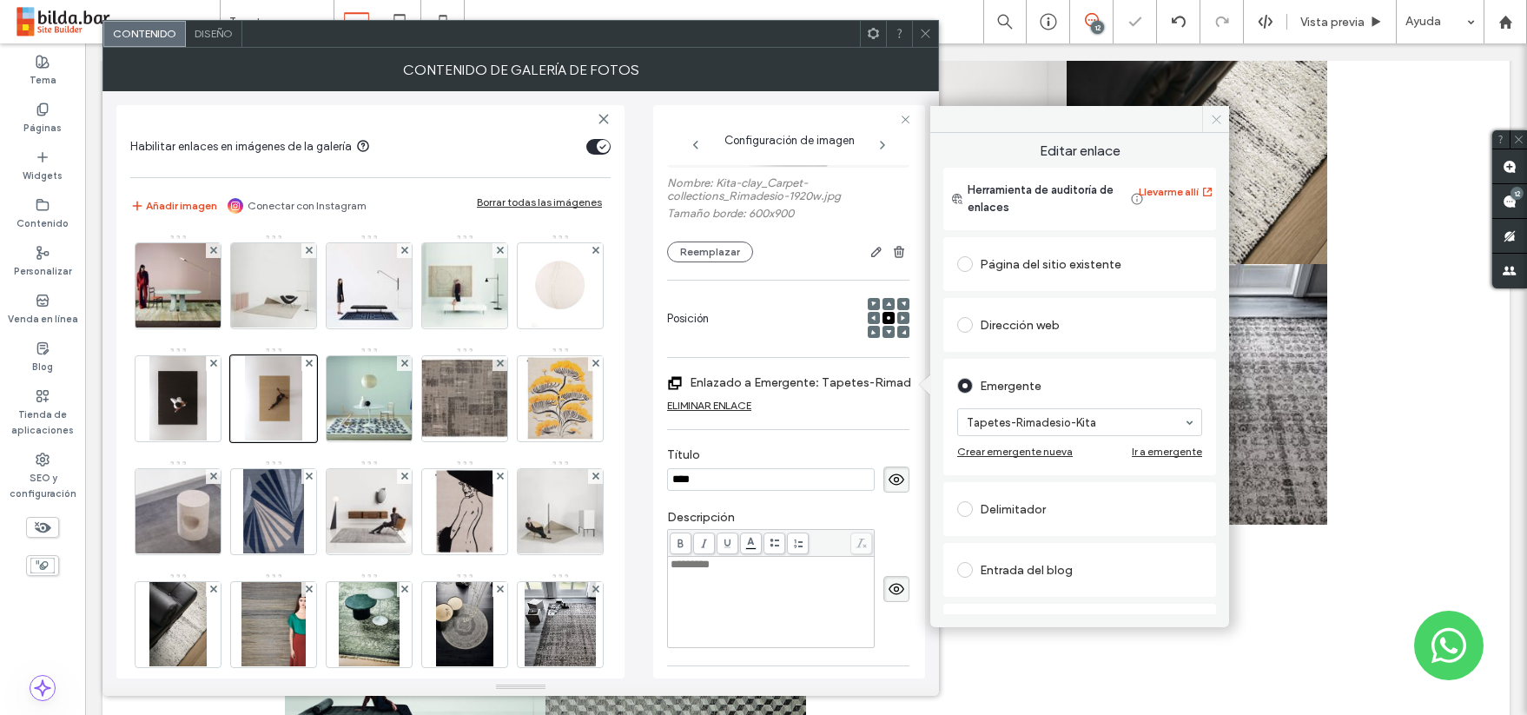
click at [1219, 116] on icon at bounding box center [1216, 119] width 13 height 13
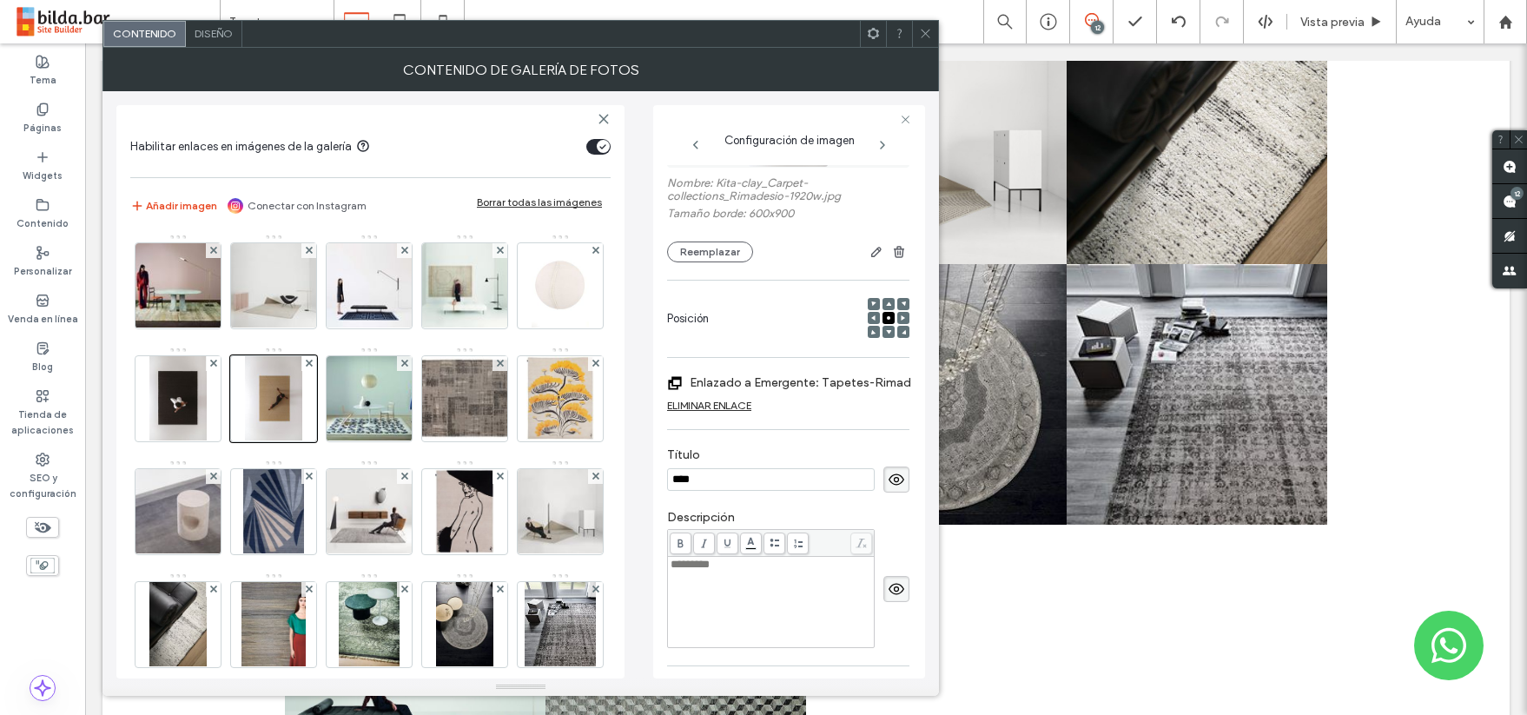
click at [924, 32] on use at bounding box center [925, 34] width 9 height 9
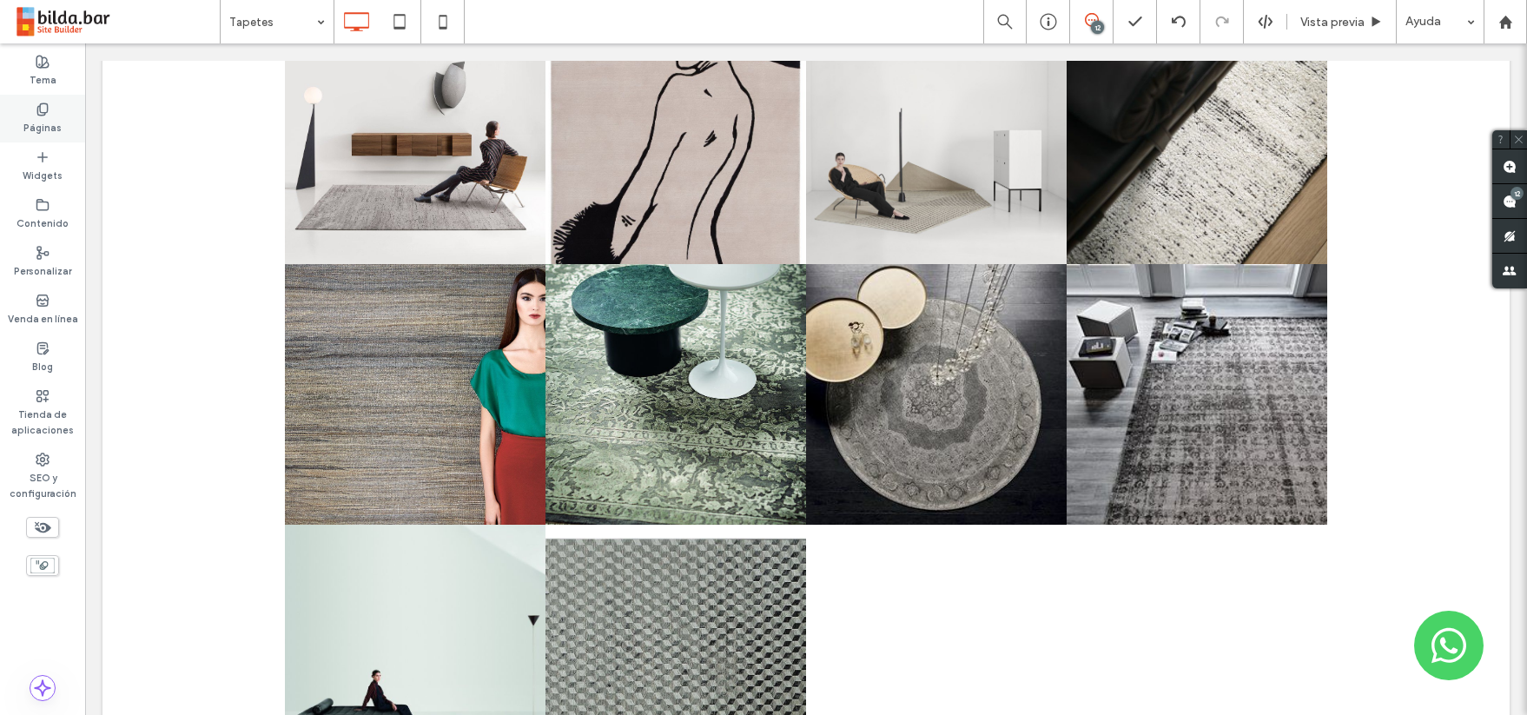
click at [36, 109] on icon at bounding box center [43, 109] width 14 height 14
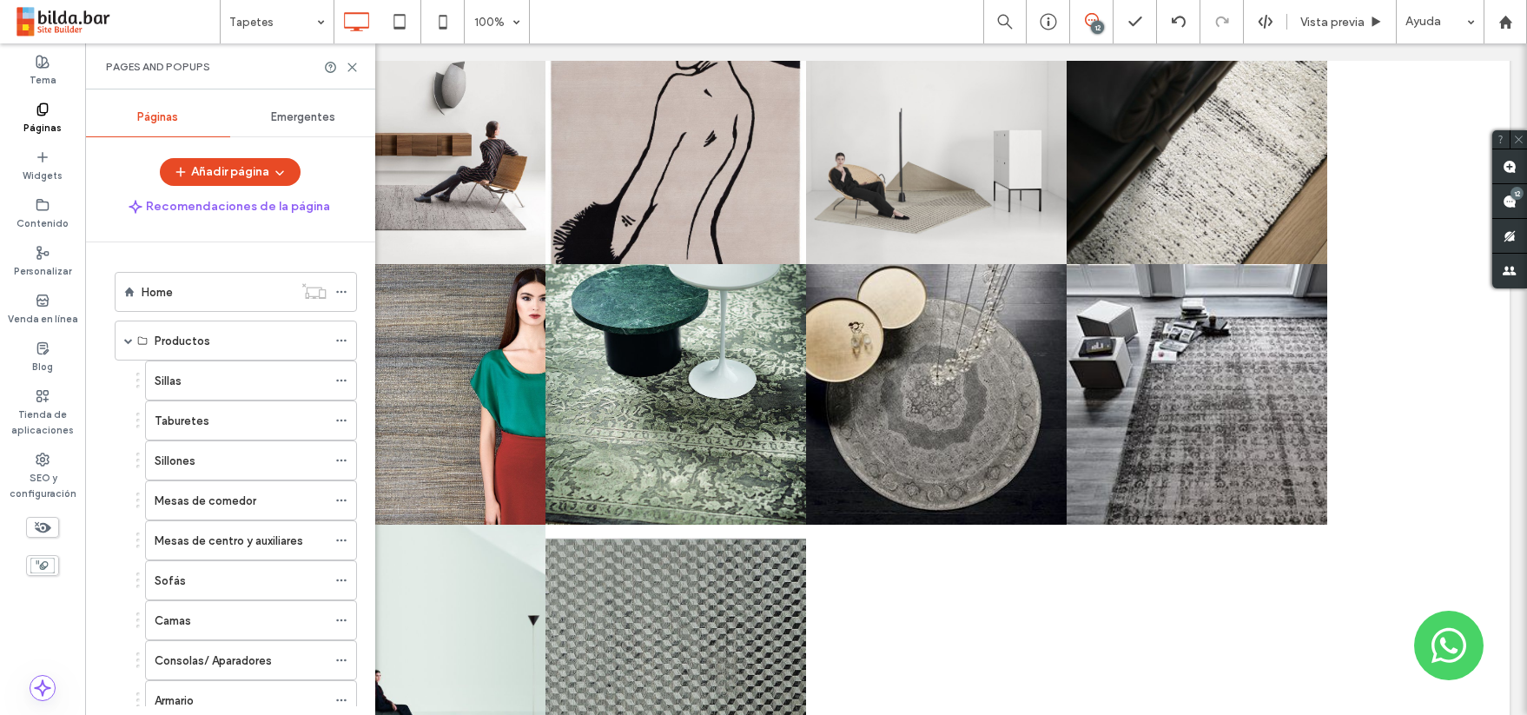
click at [294, 122] on span "Emergentes" at bounding box center [303, 117] width 64 height 14
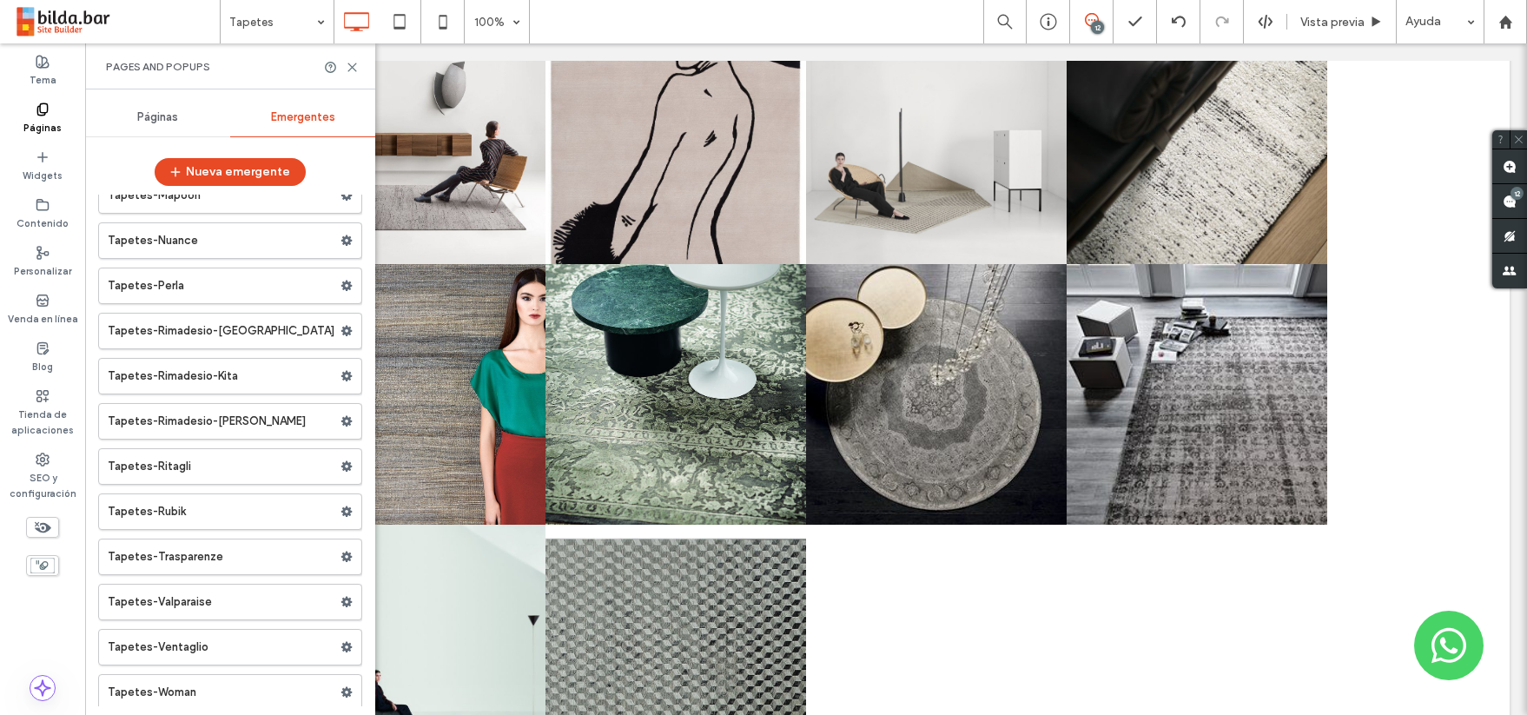
scroll to position [36432, 0]
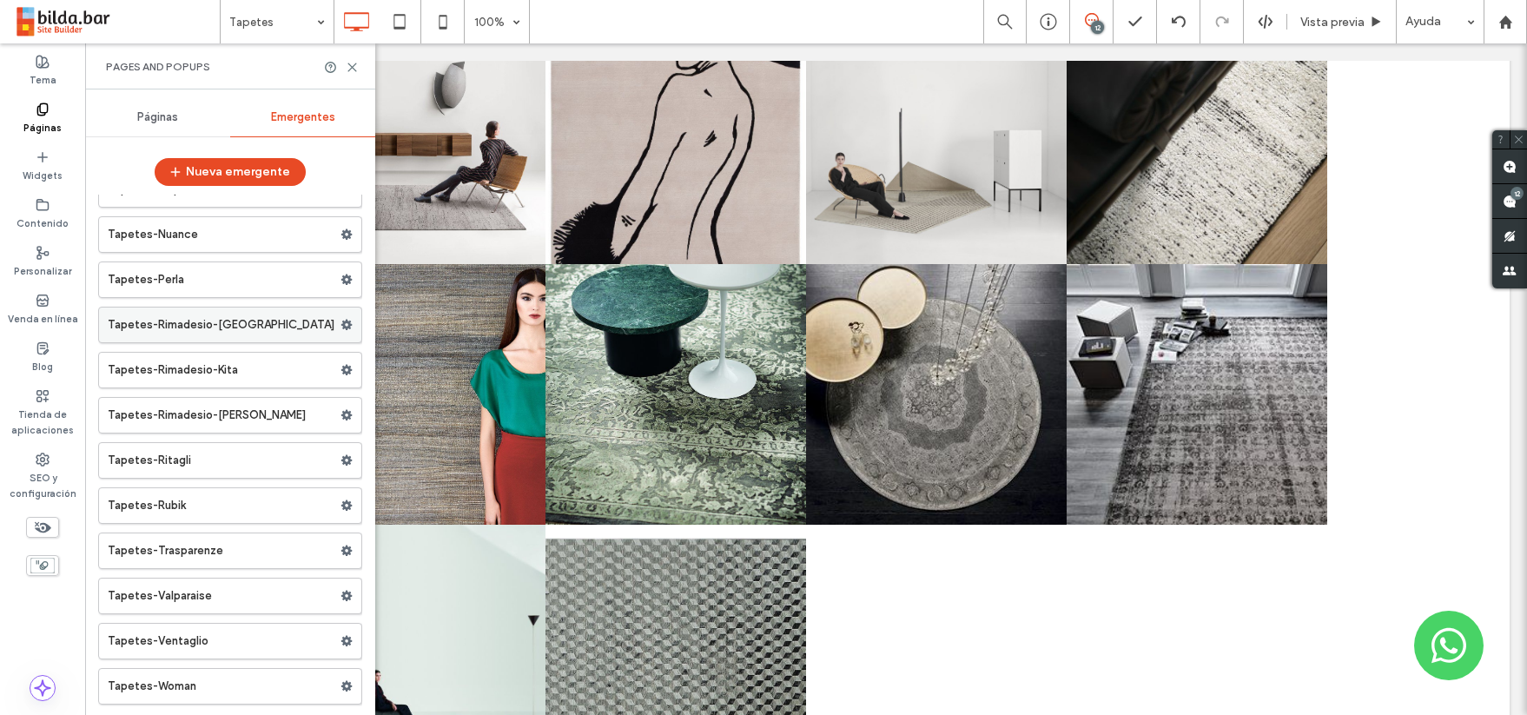
click at [249, 321] on label "Tapetes-Rimadesio-[GEOGRAPHIC_DATA]" at bounding box center [224, 324] width 233 height 35
click at [0, 0] on div at bounding box center [0, 0] width 0 height 0
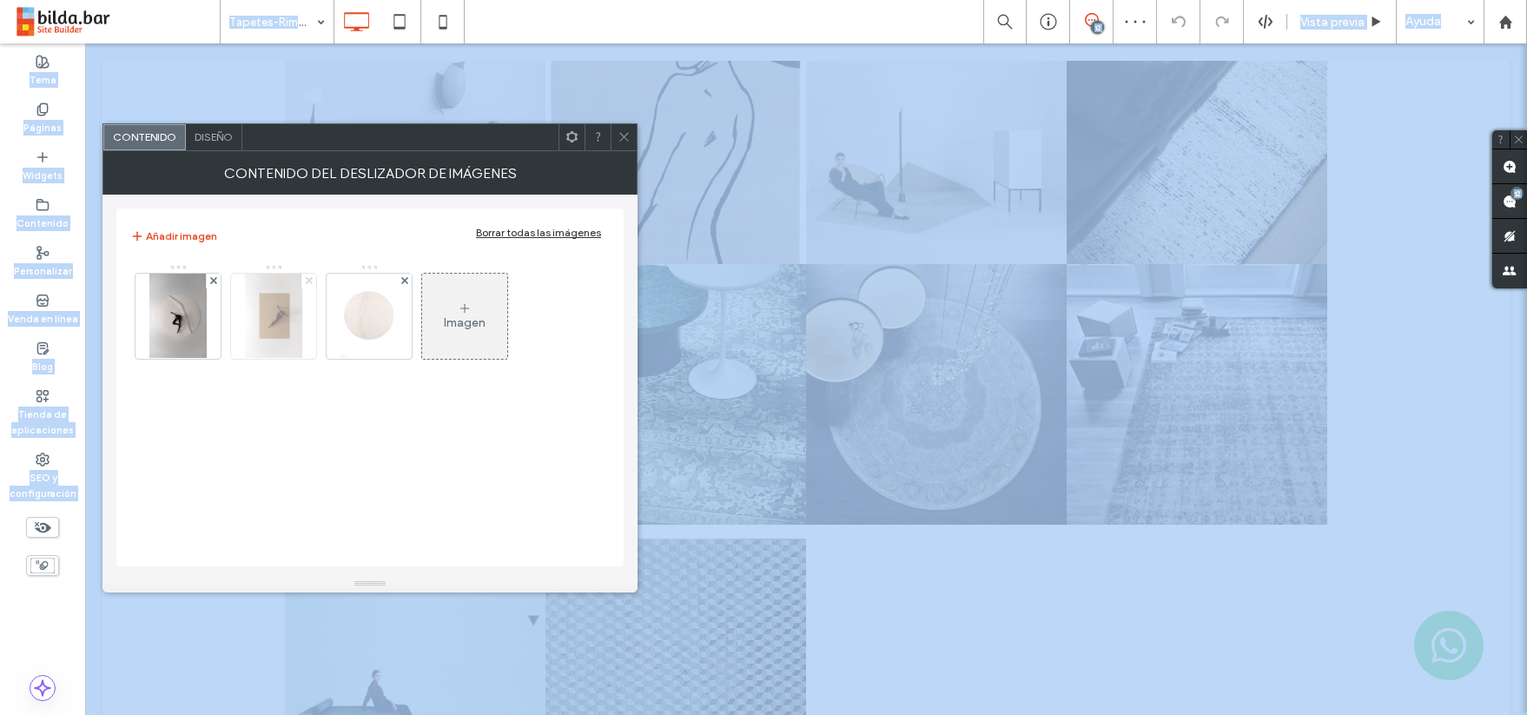
click at [306, 280] on icon at bounding box center [309, 280] width 7 height 7
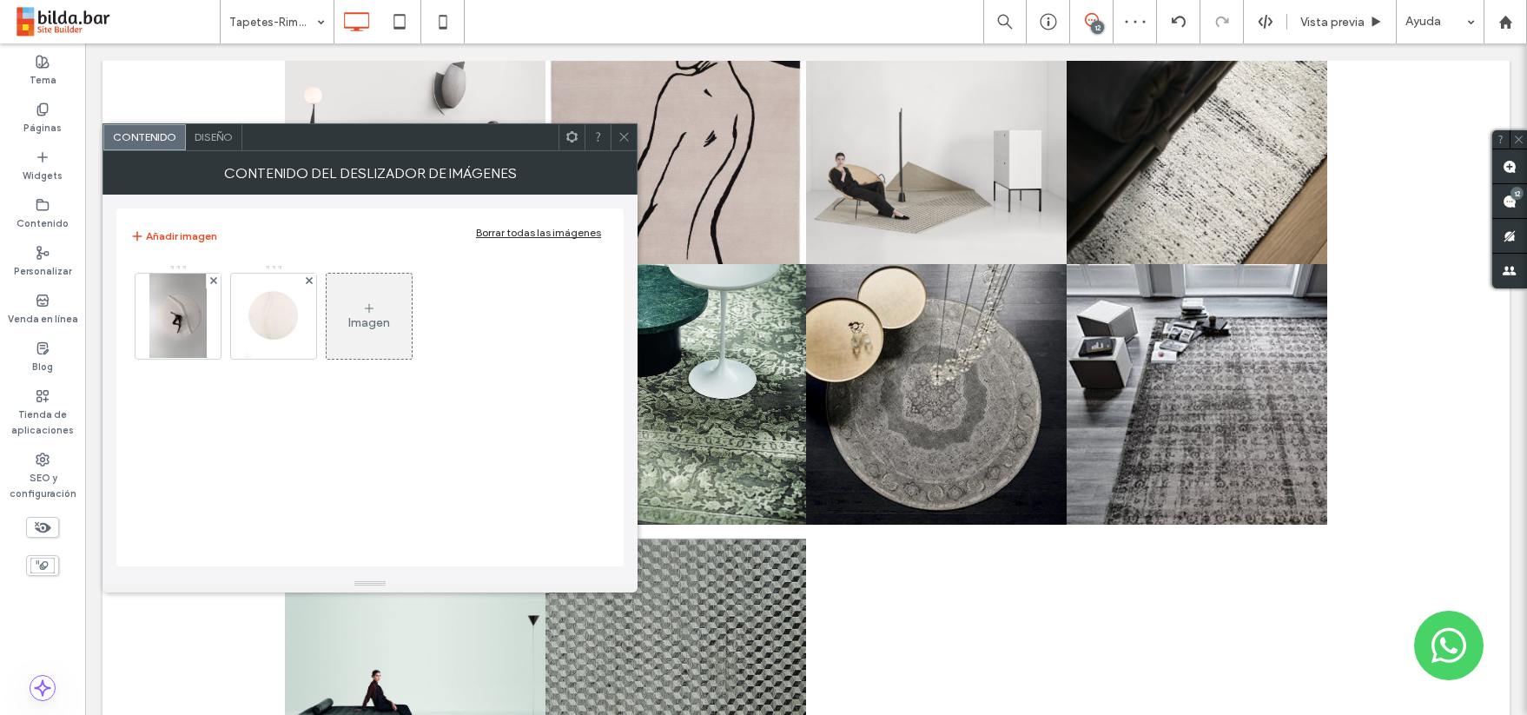
click at [617, 137] on icon at bounding box center [623, 136] width 13 height 13
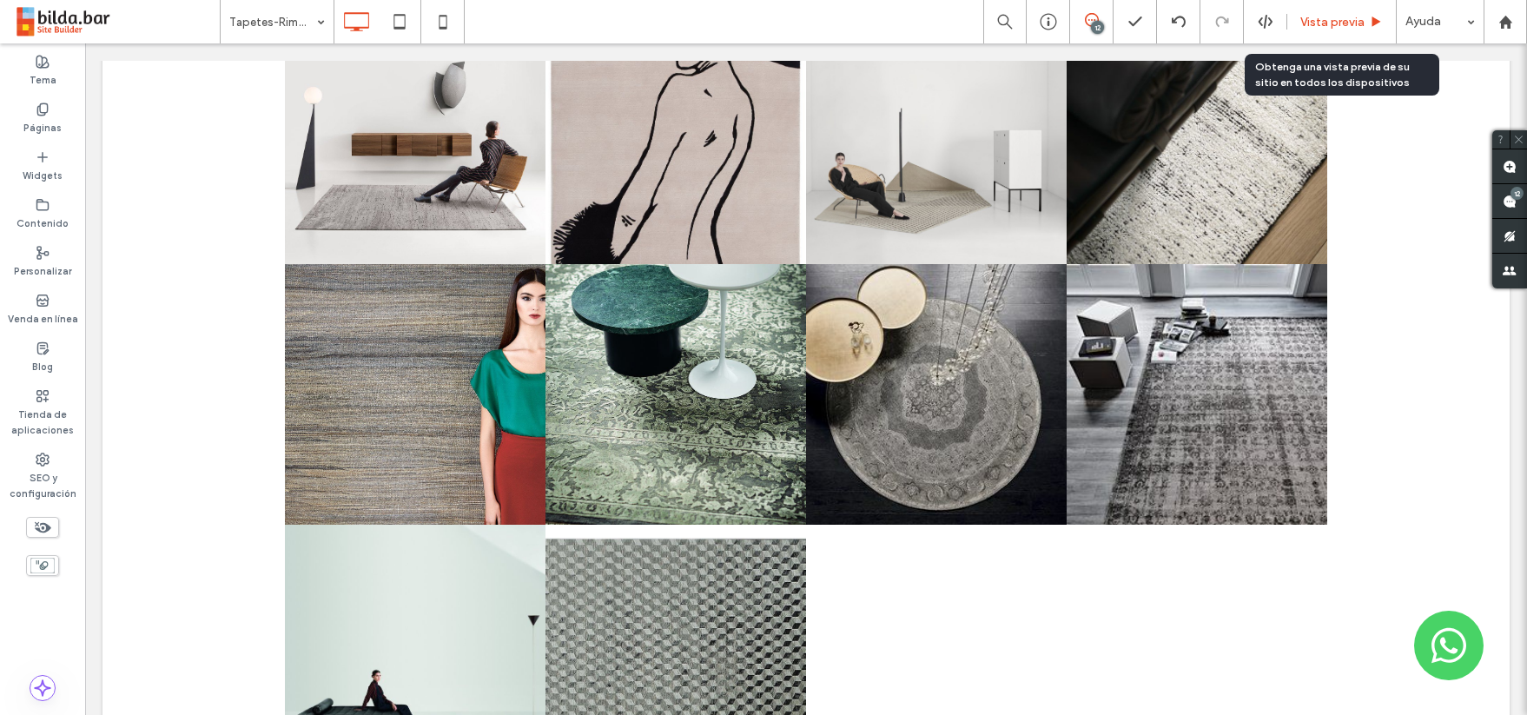
click at [1337, 19] on span "Vista previa" at bounding box center [1332, 22] width 64 height 15
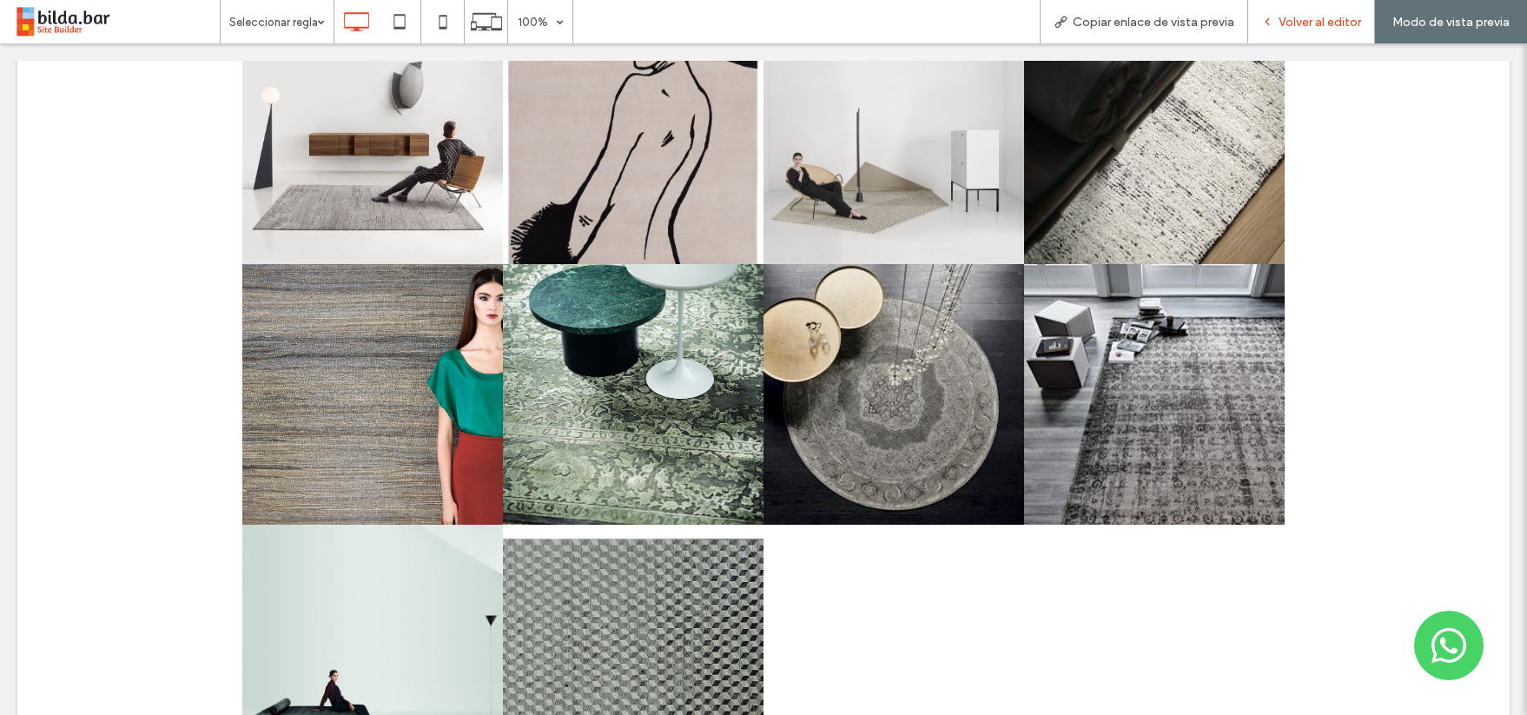
click at [1310, 22] on span "Volver al editor" at bounding box center [1319, 22] width 83 height 15
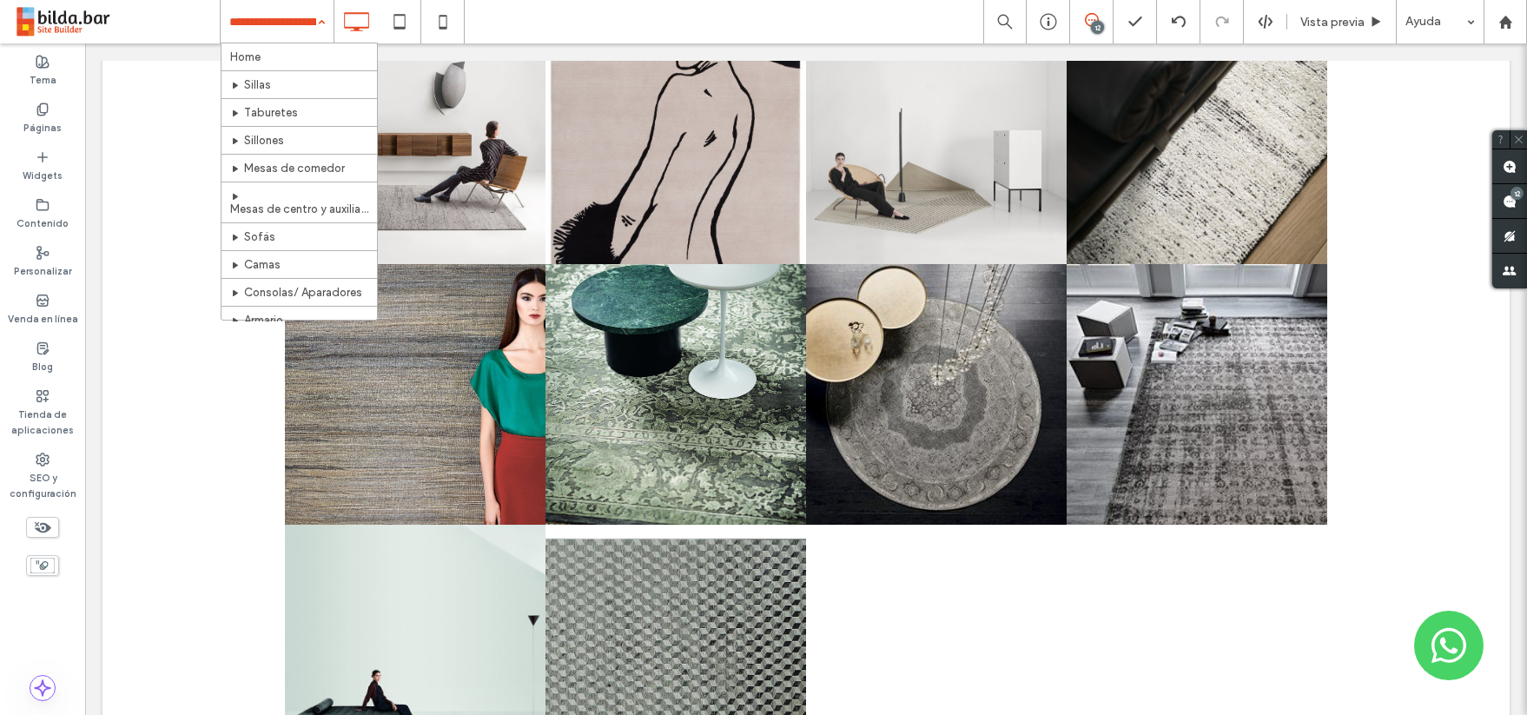
click at [321, 23] on div "Home [PERSON_NAME] Taburetes Sillones Mesas de comedor Mesas de centro y auxili…" at bounding box center [277, 21] width 113 height 43
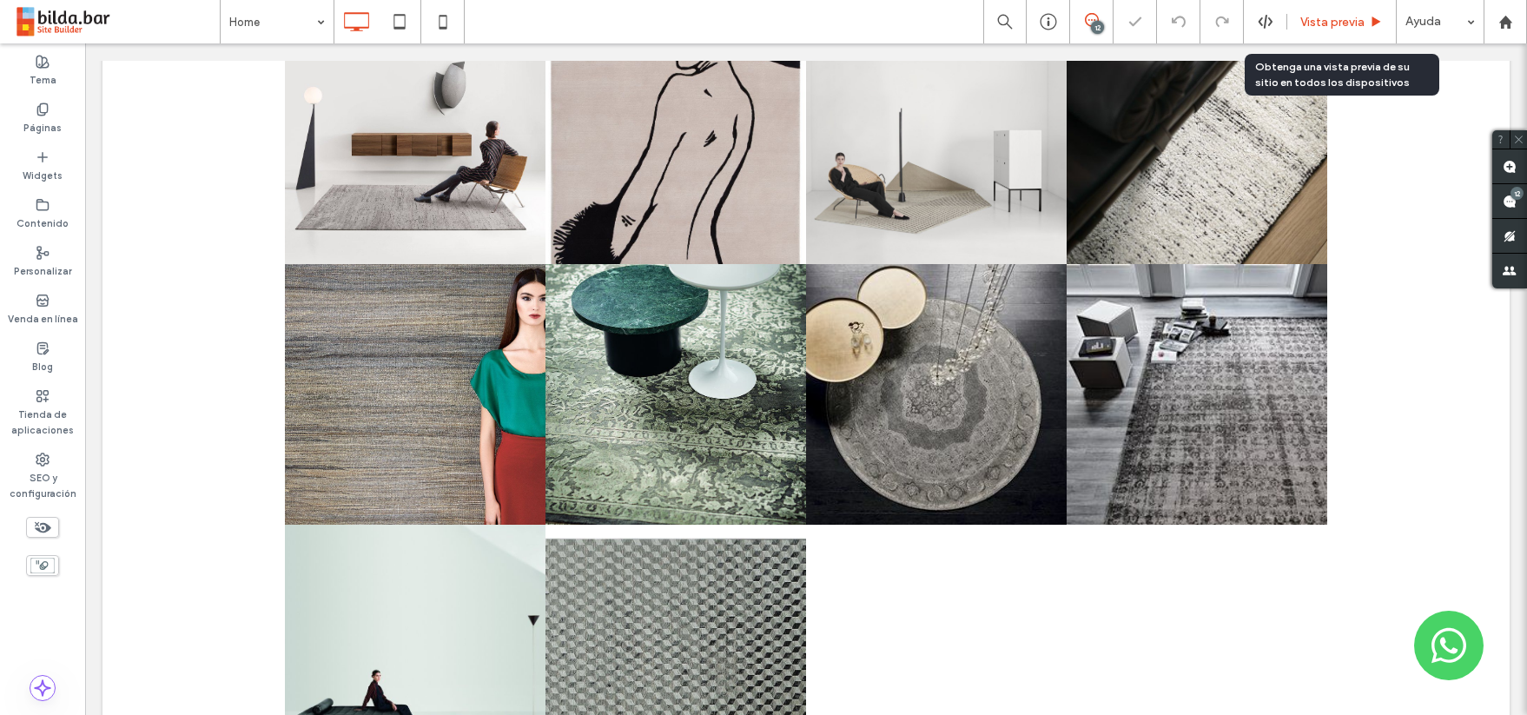
click at [1330, 17] on span "Vista previa" at bounding box center [1332, 22] width 64 height 15
